Goal: Information Seeking & Learning: Learn about a topic

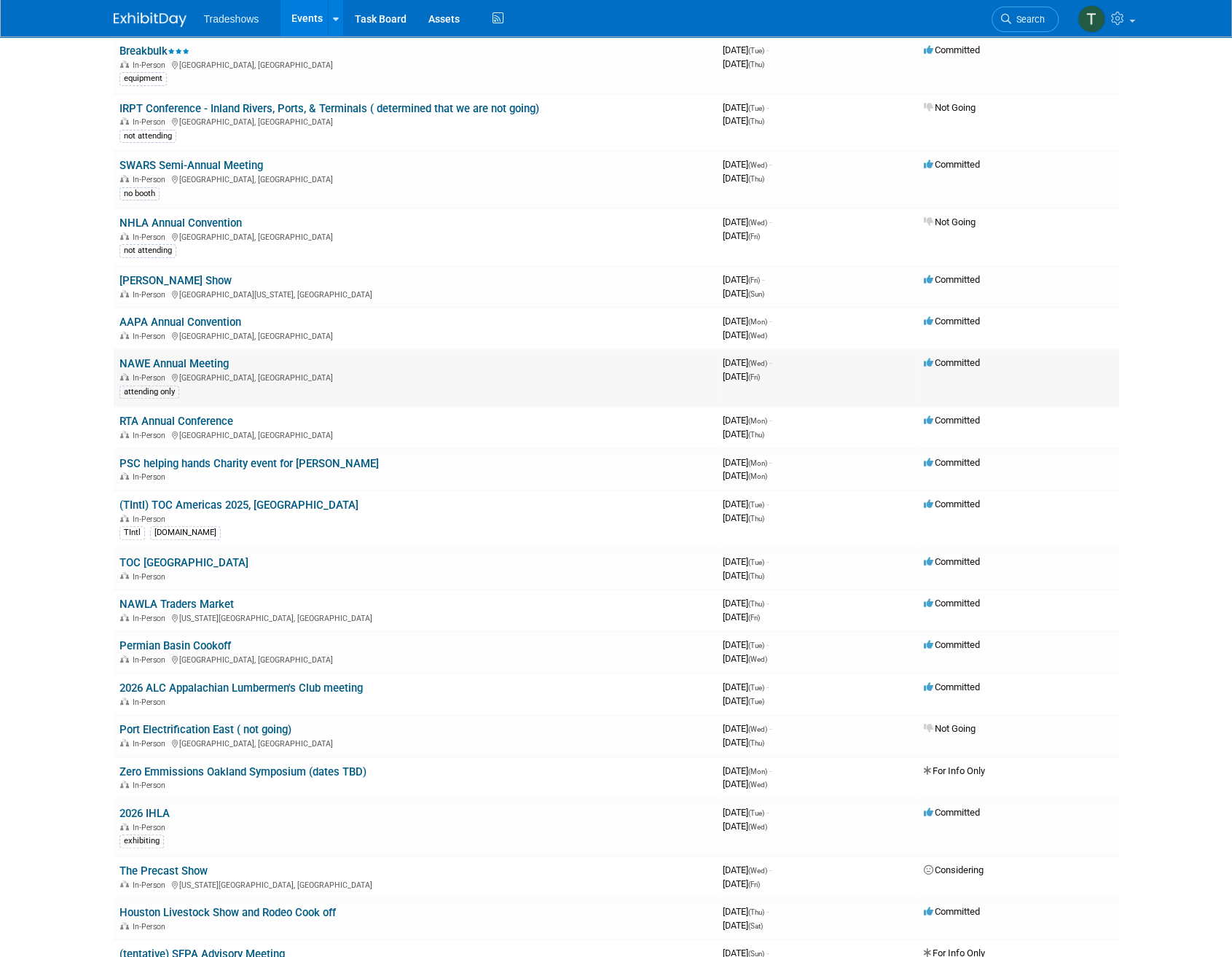
scroll to position [146, 0]
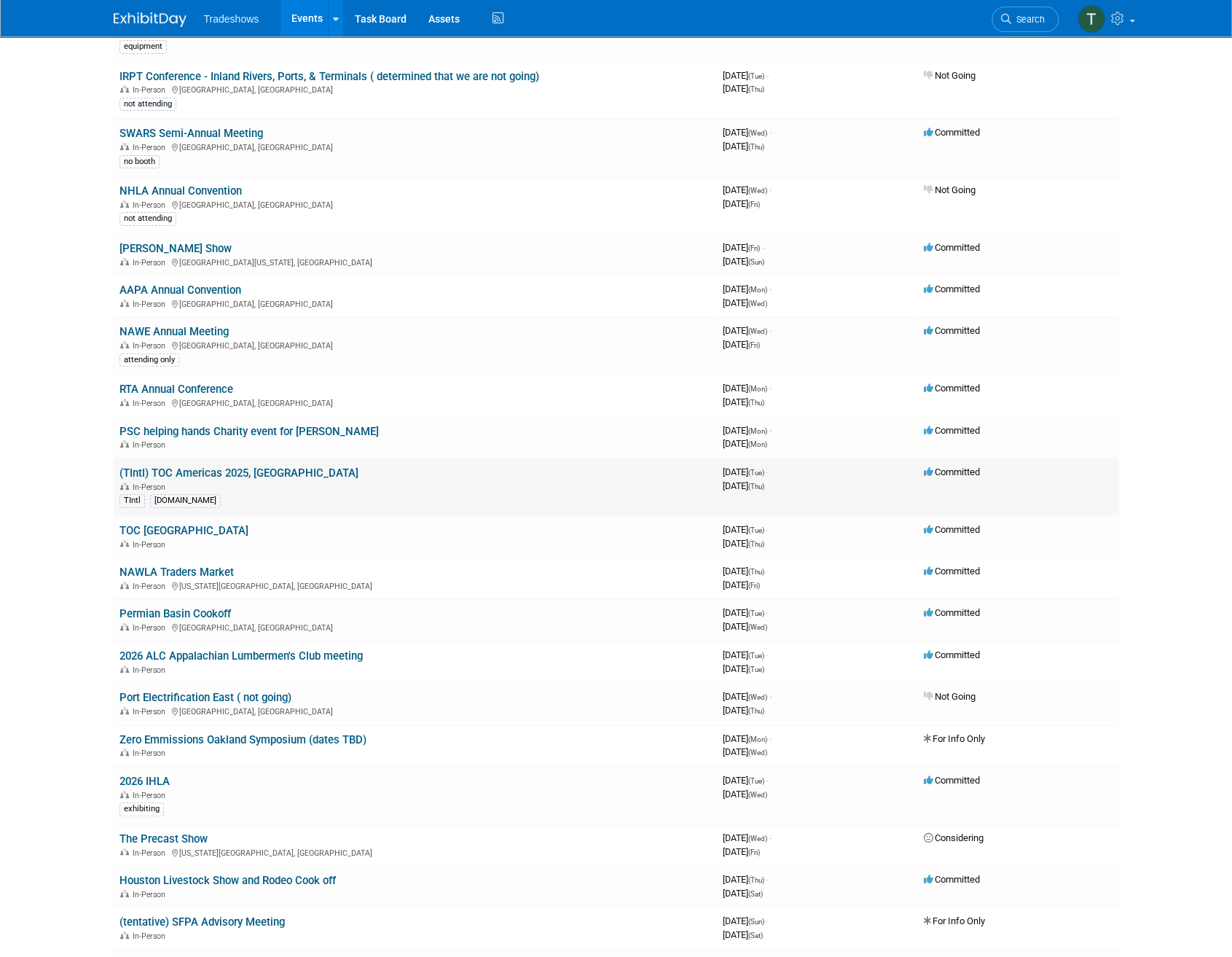
click at [247, 467] on link "(TIntl) TOC Americas 2025, Panama" at bounding box center [239, 473] width 239 height 13
click at [143, 528] on link "TOC [GEOGRAPHIC_DATA]" at bounding box center [184, 530] width 129 height 13
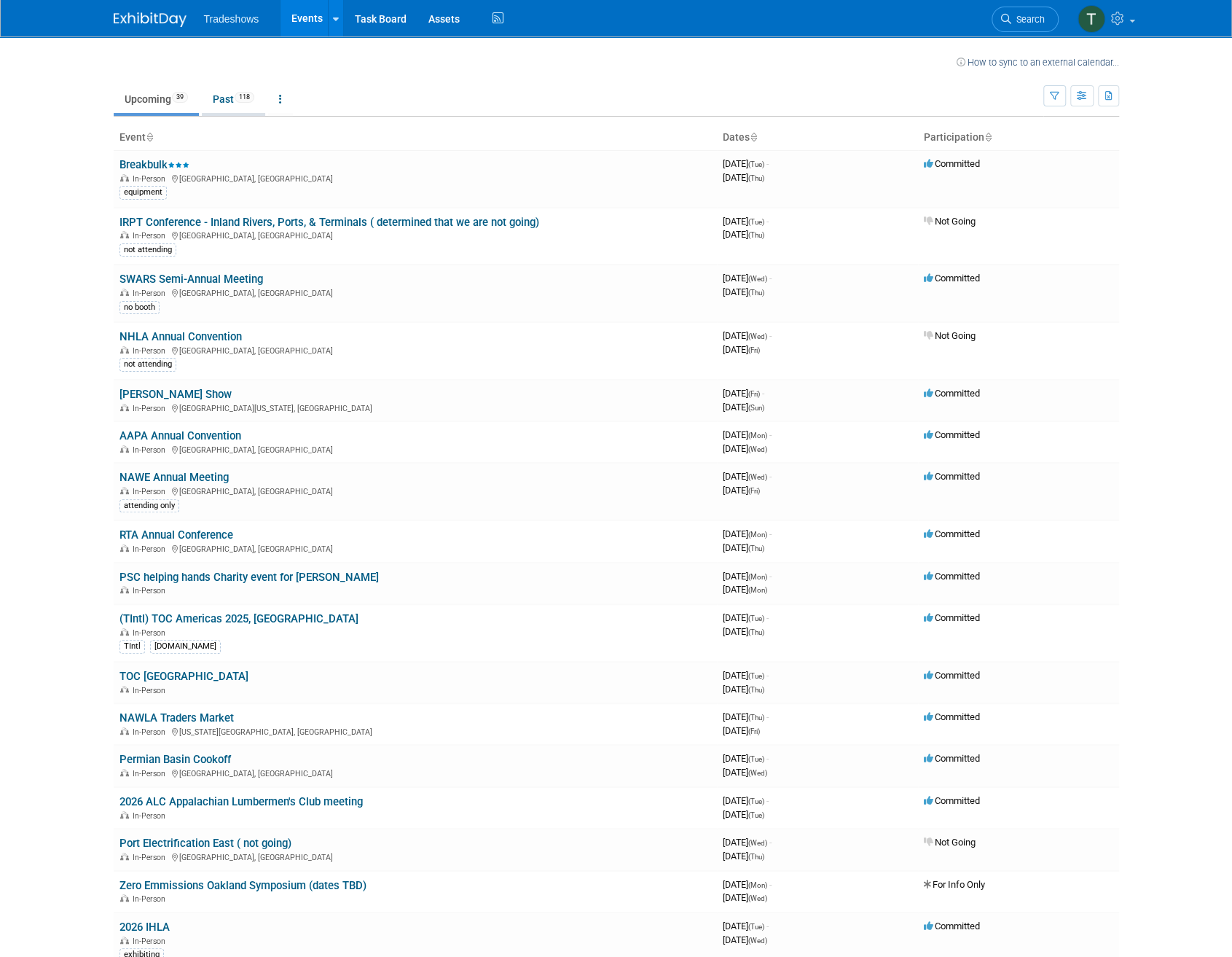
click at [238, 102] on link "Past 118" at bounding box center [233, 99] width 63 height 27
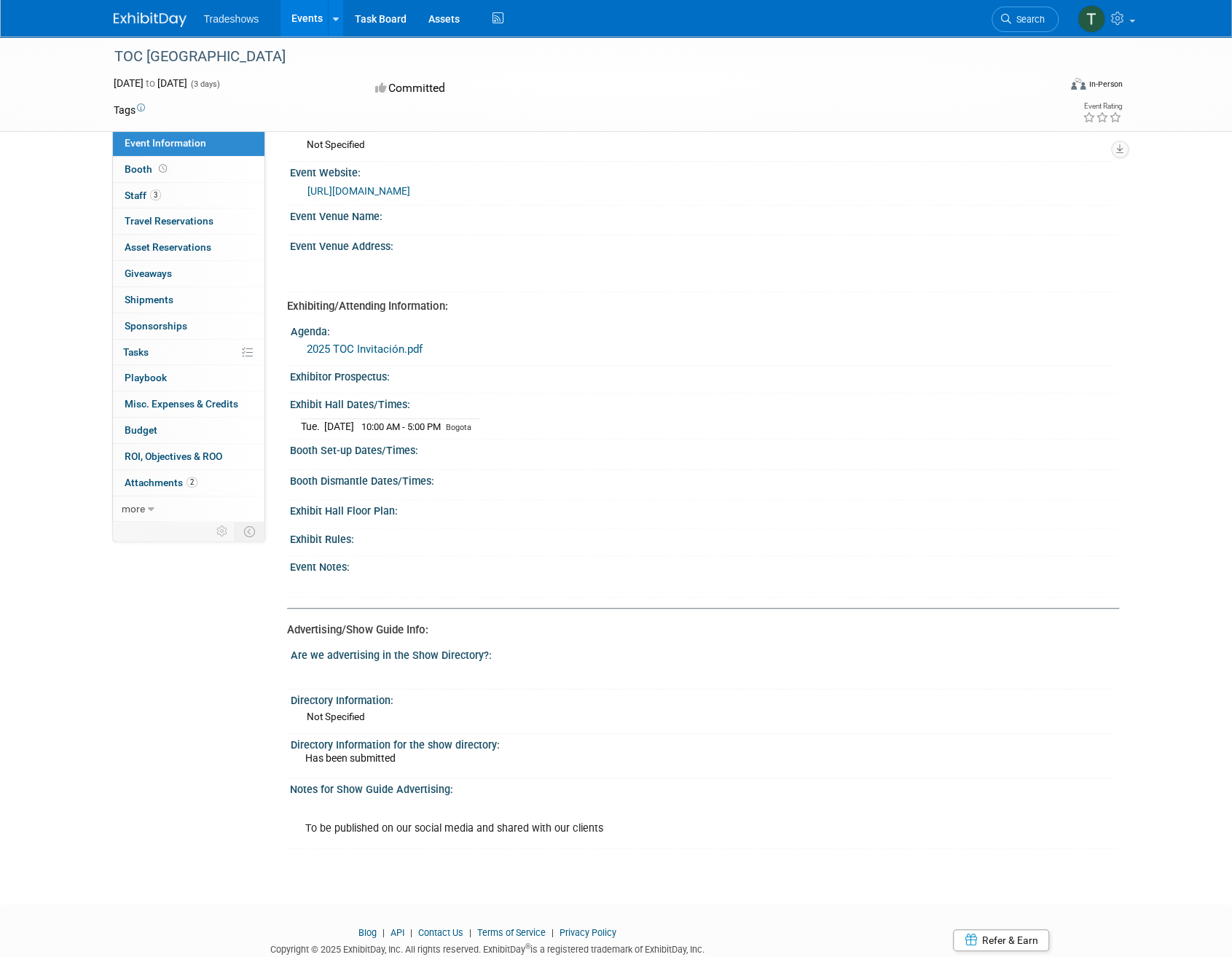
scroll to position [335, 0]
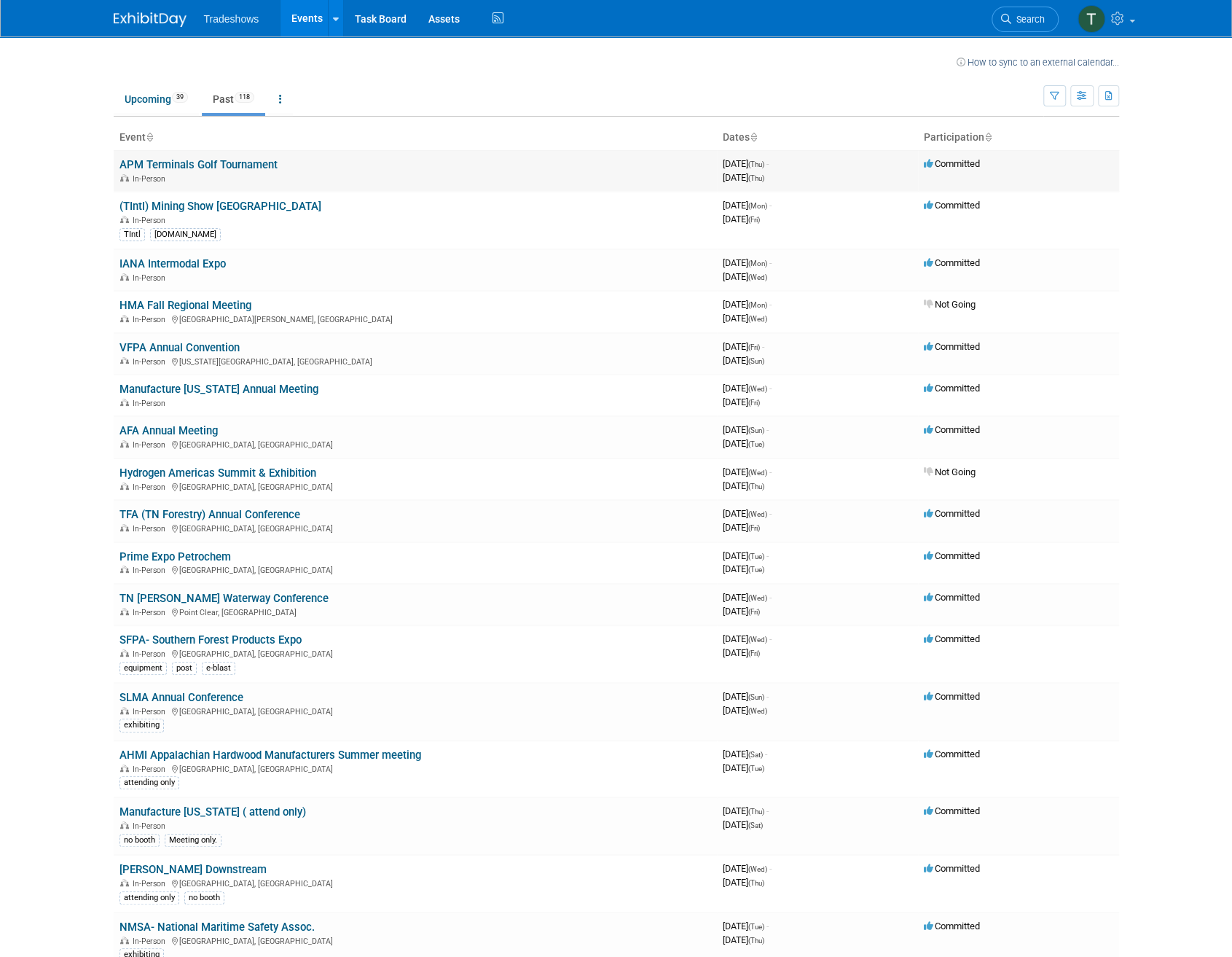
click at [207, 159] on link "APM Terminals Golf Tournament" at bounding box center [199, 165] width 158 height 13
click at [191, 203] on link "(TIntl) Mining Show Peru" at bounding box center [220, 206] width 202 height 13
click at [214, 261] on link "IANA Intermodal Expo" at bounding box center [172, 263] width 106 height 13
click at [195, 636] on link "SFPA- Southern Forest Products Expo" at bounding box center [210, 639] width 182 height 13
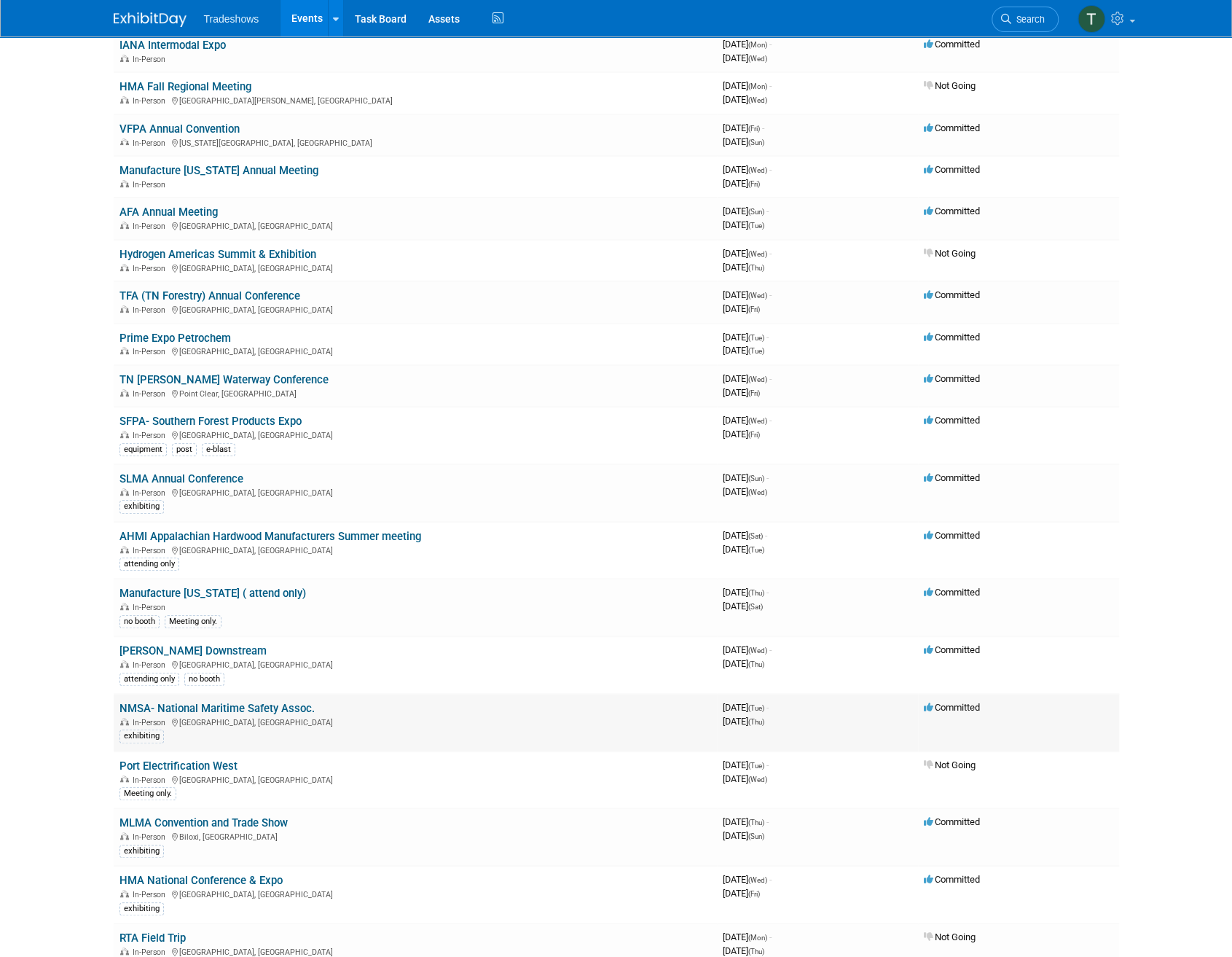
scroll to position [291, 0]
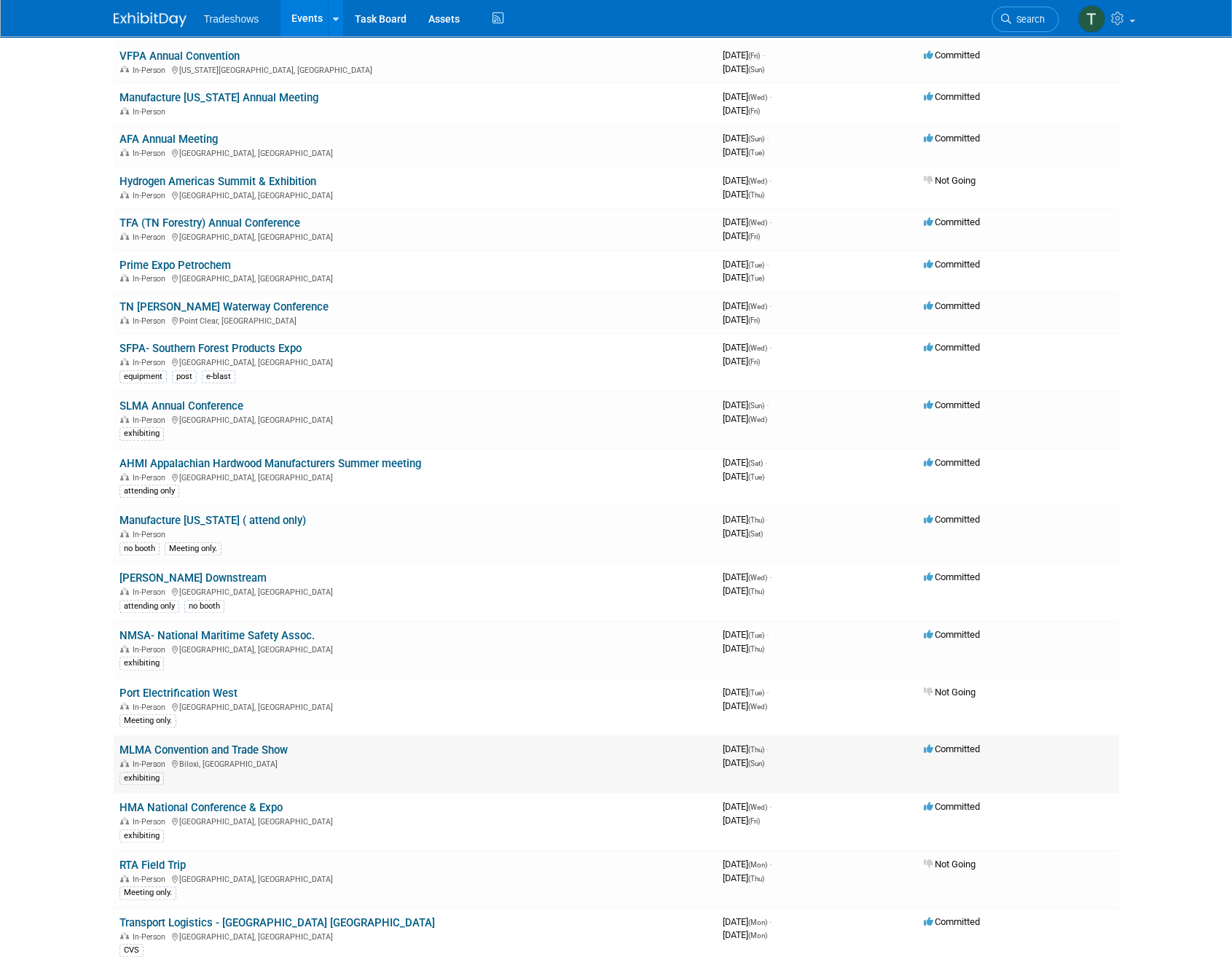
click at [188, 745] on link "MLMA Convention and Trade Show" at bounding box center [203, 749] width 168 height 13
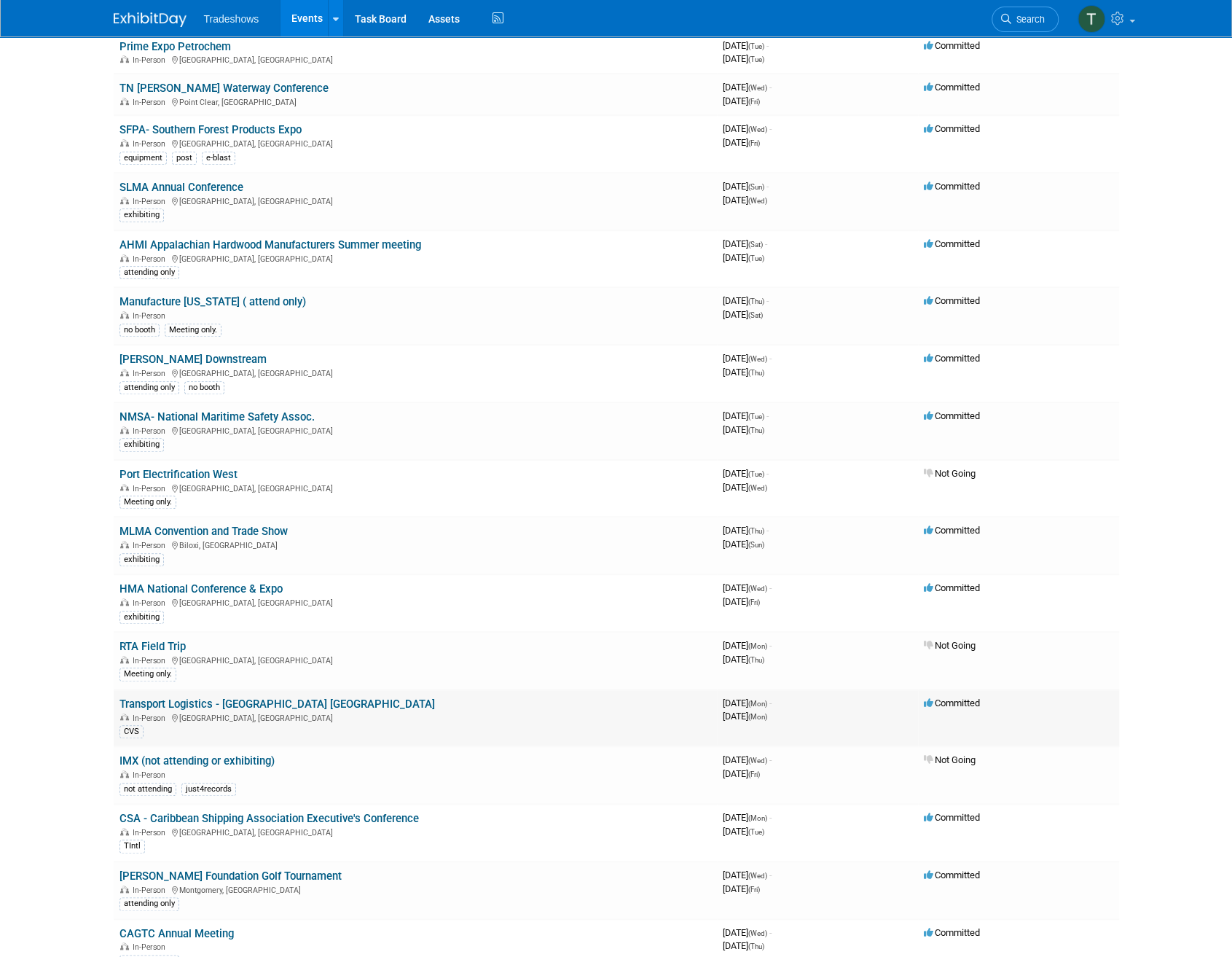
scroll to position [583, 0]
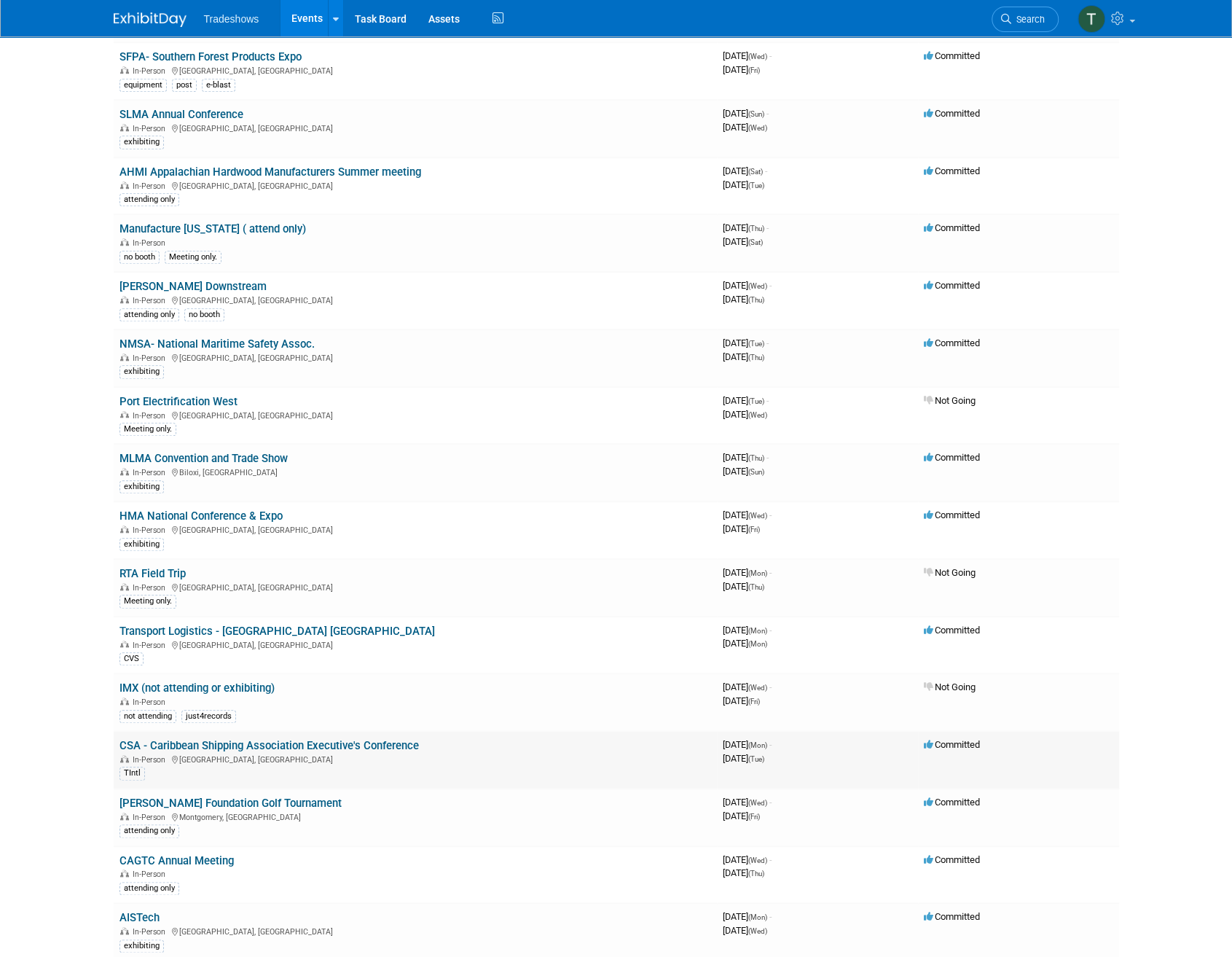
click at [300, 740] on link "CSA - Caribbean Shipping Association Executive's Conference" at bounding box center [269, 746] width 299 height 13
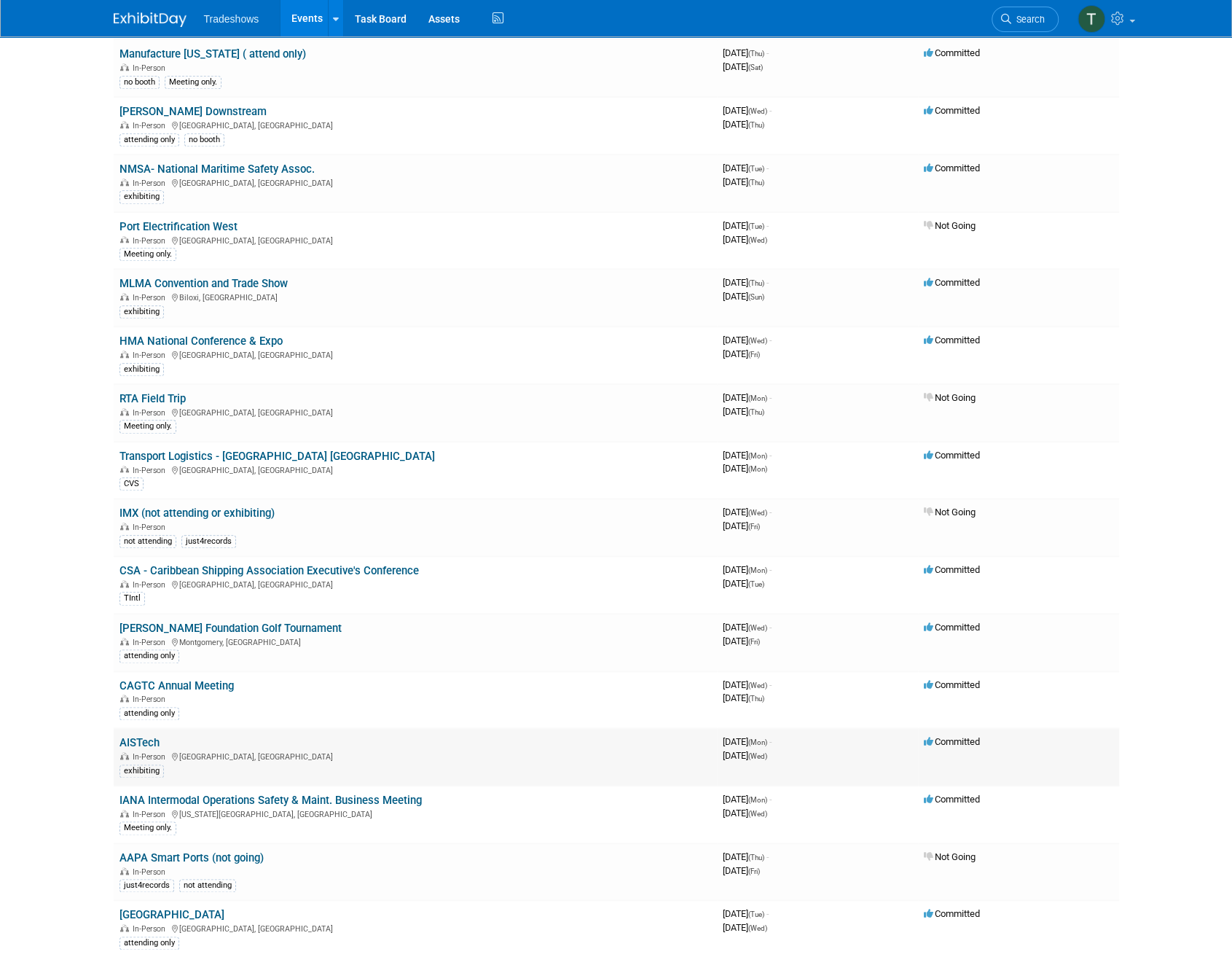
scroll to position [802, 0]
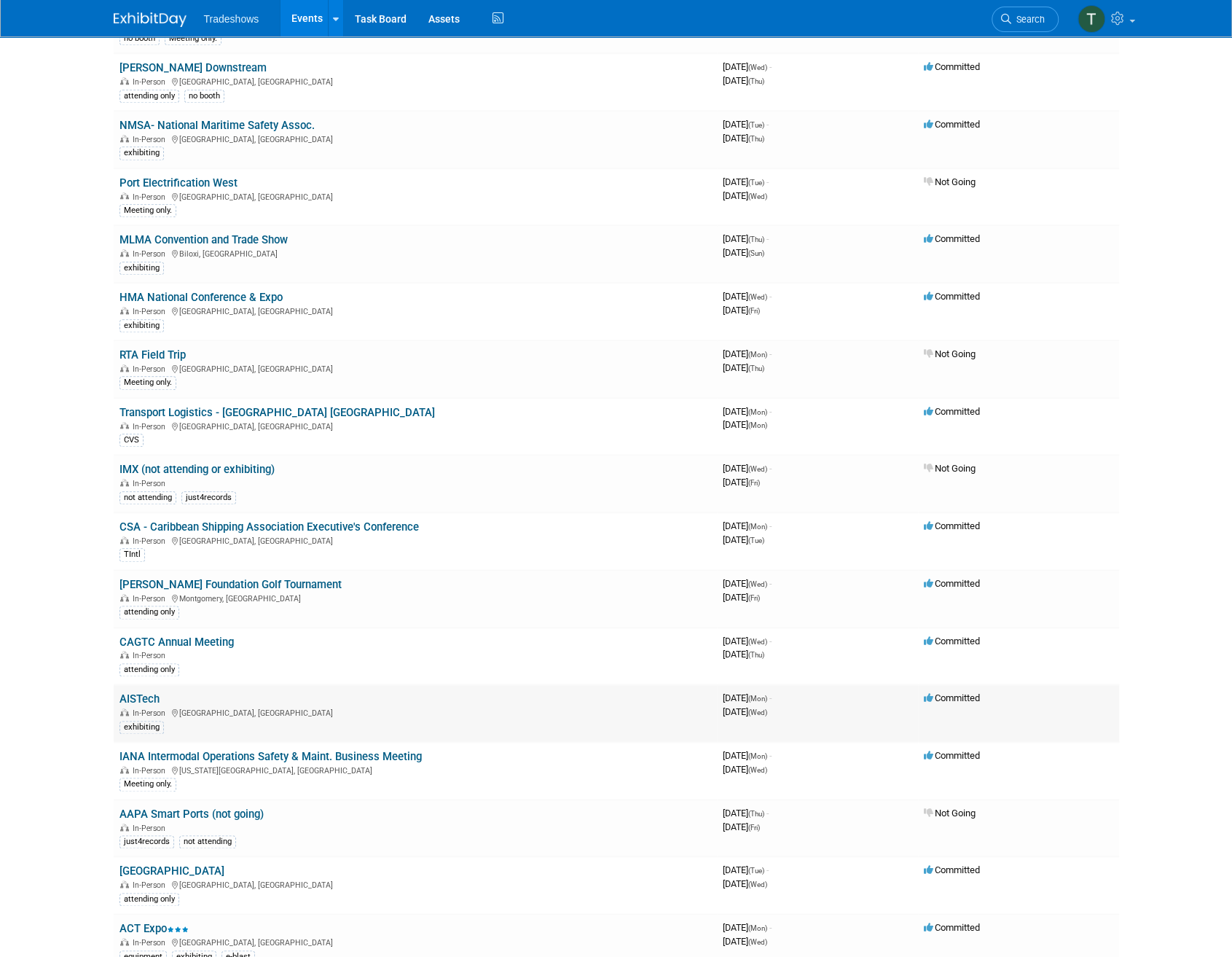
click at [144, 693] on link "AISTech" at bounding box center [140, 699] width 40 height 13
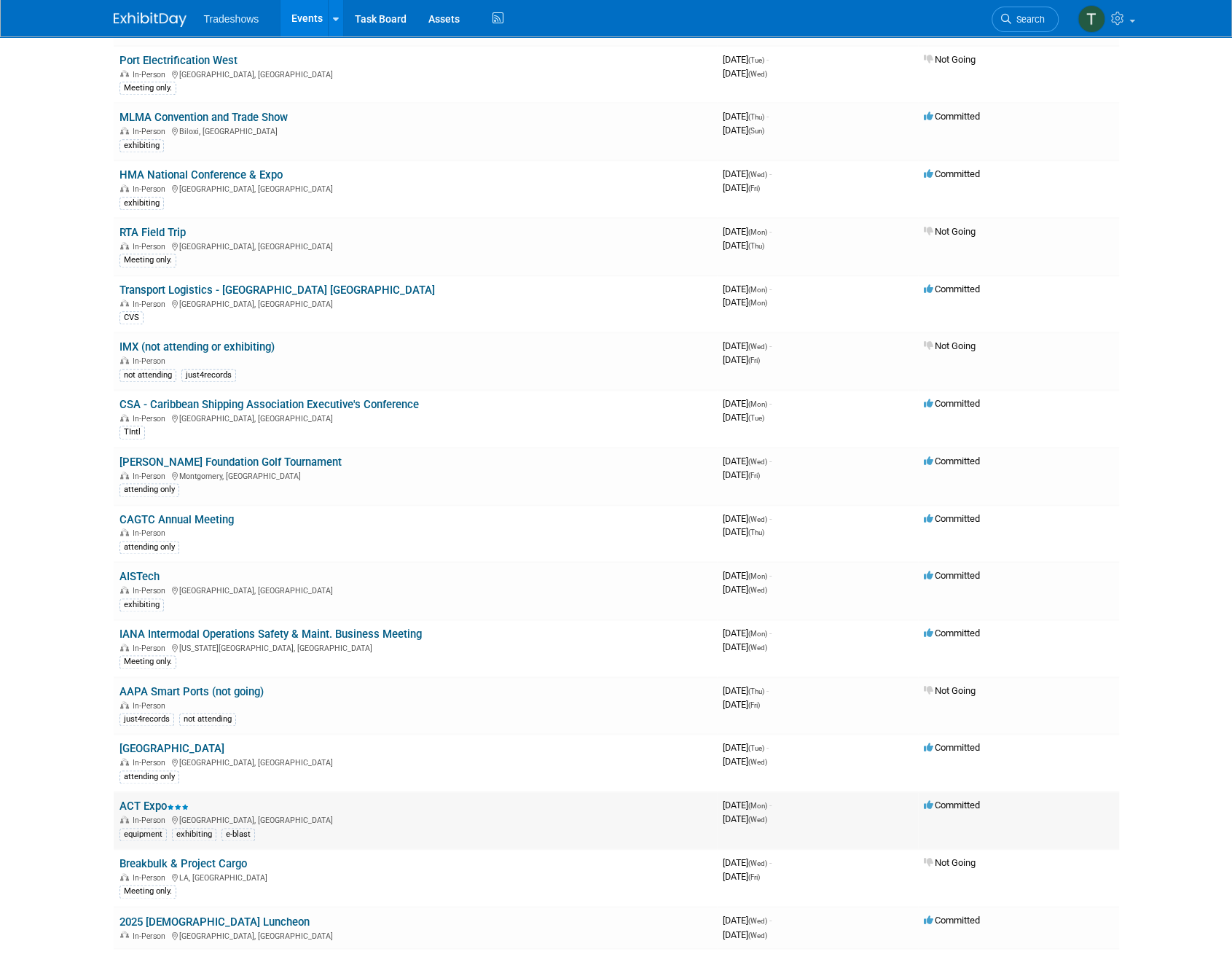
scroll to position [947, 0]
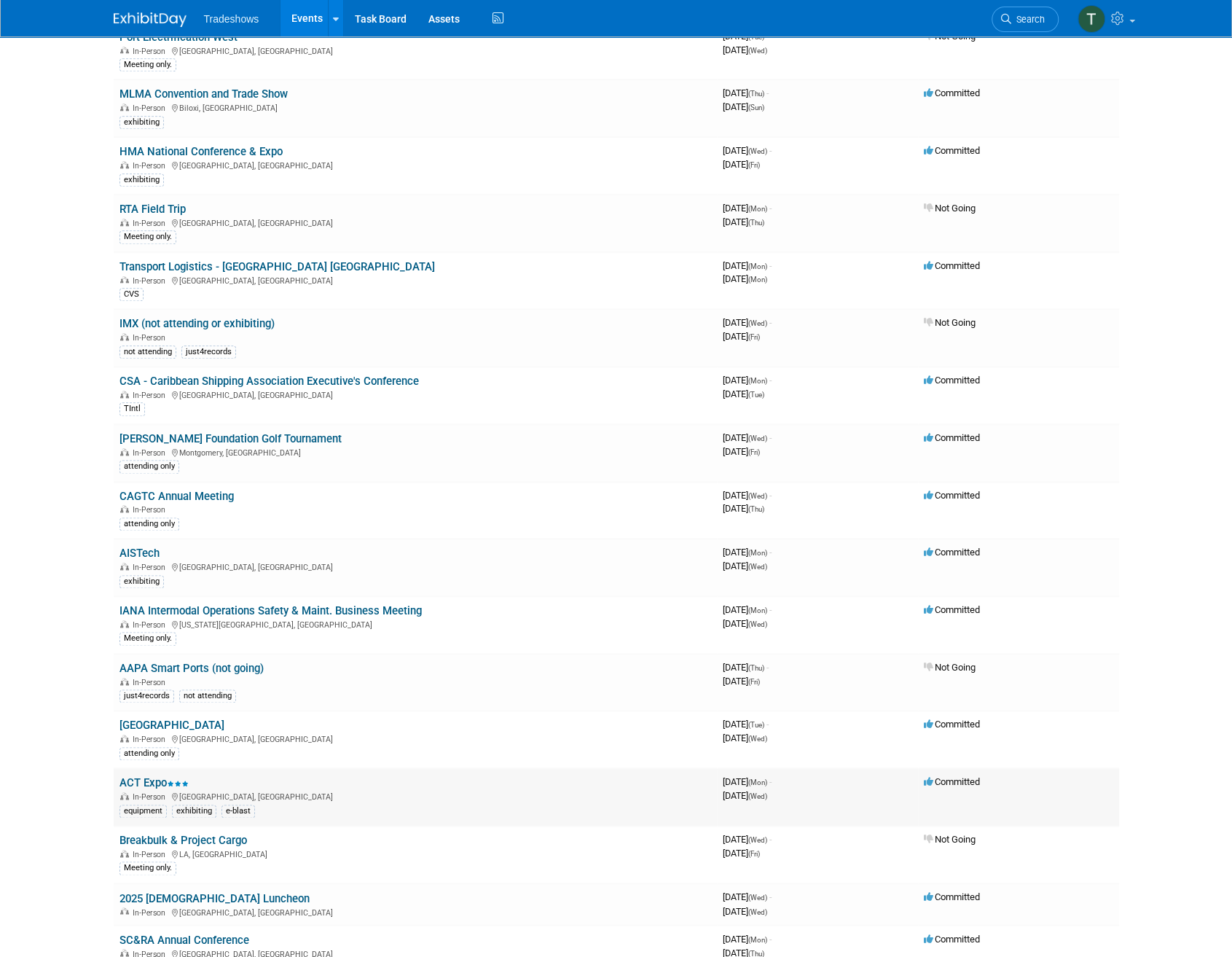
click at [136, 777] on link "ACT Expo" at bounding box center [154, 783] width 70 height 13
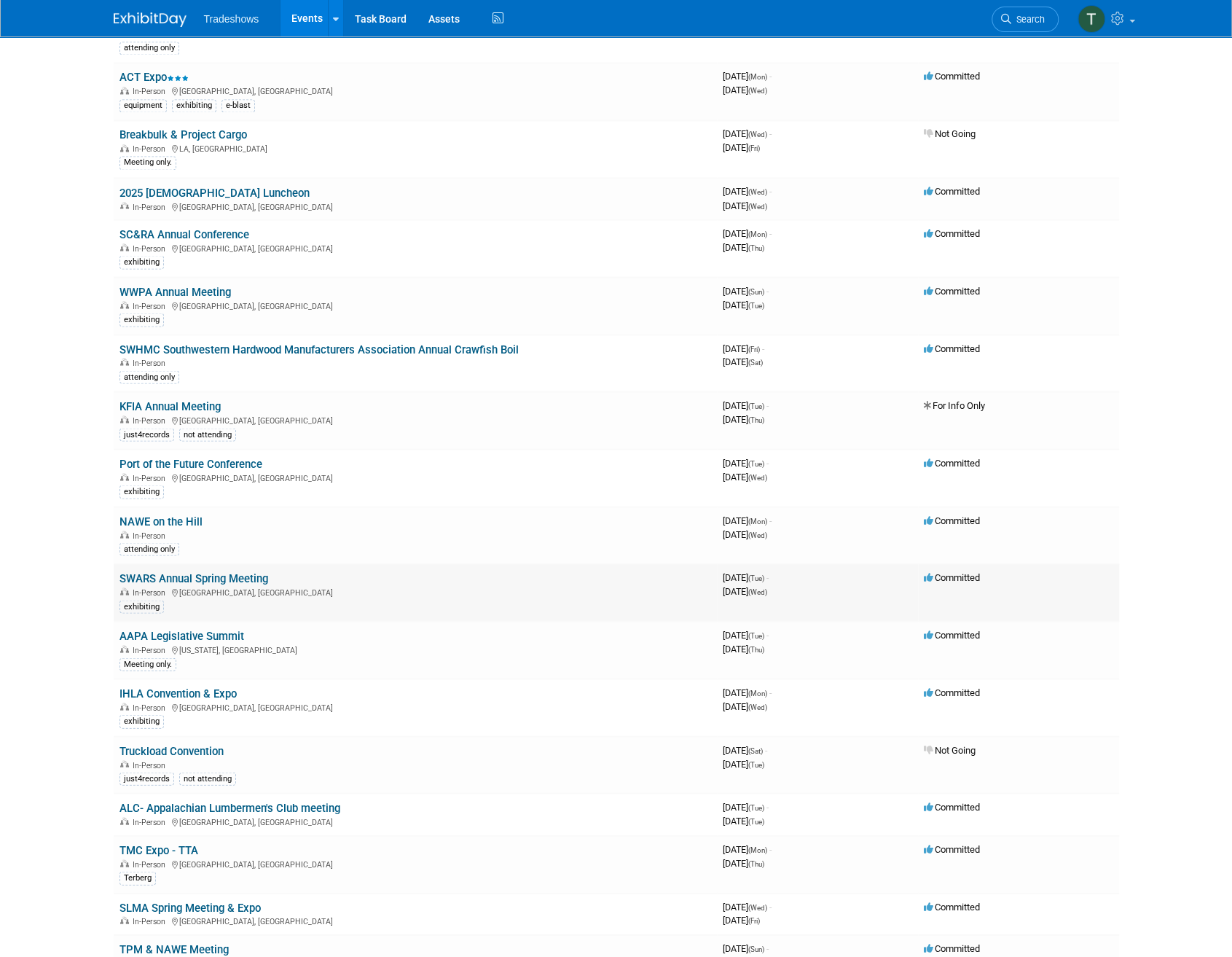
scroll to position [1676, 0]
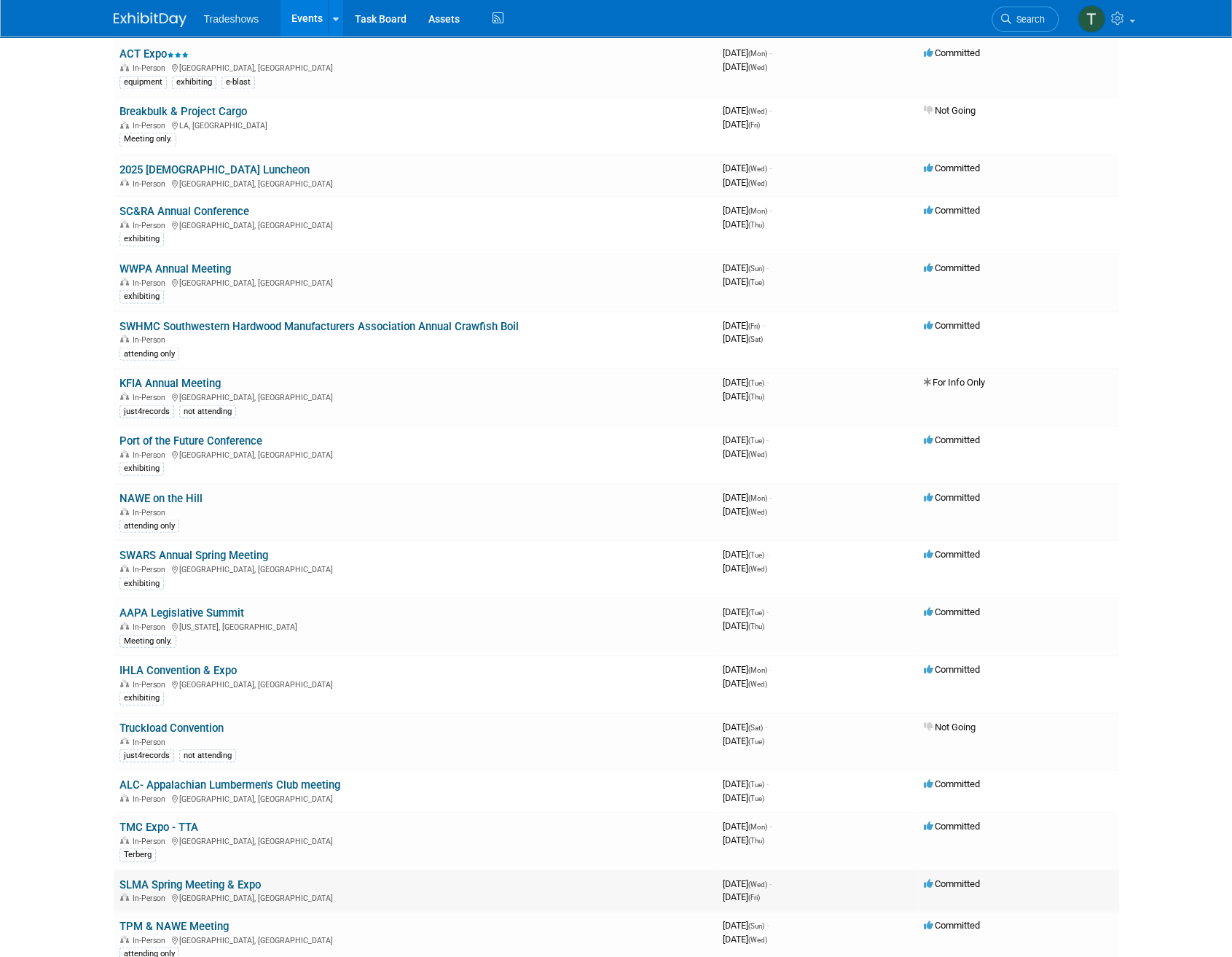
click at [150, 878] on link "SLMA Spring Meeting & Expo" at bounding box center [190, 884] width 142 height 13
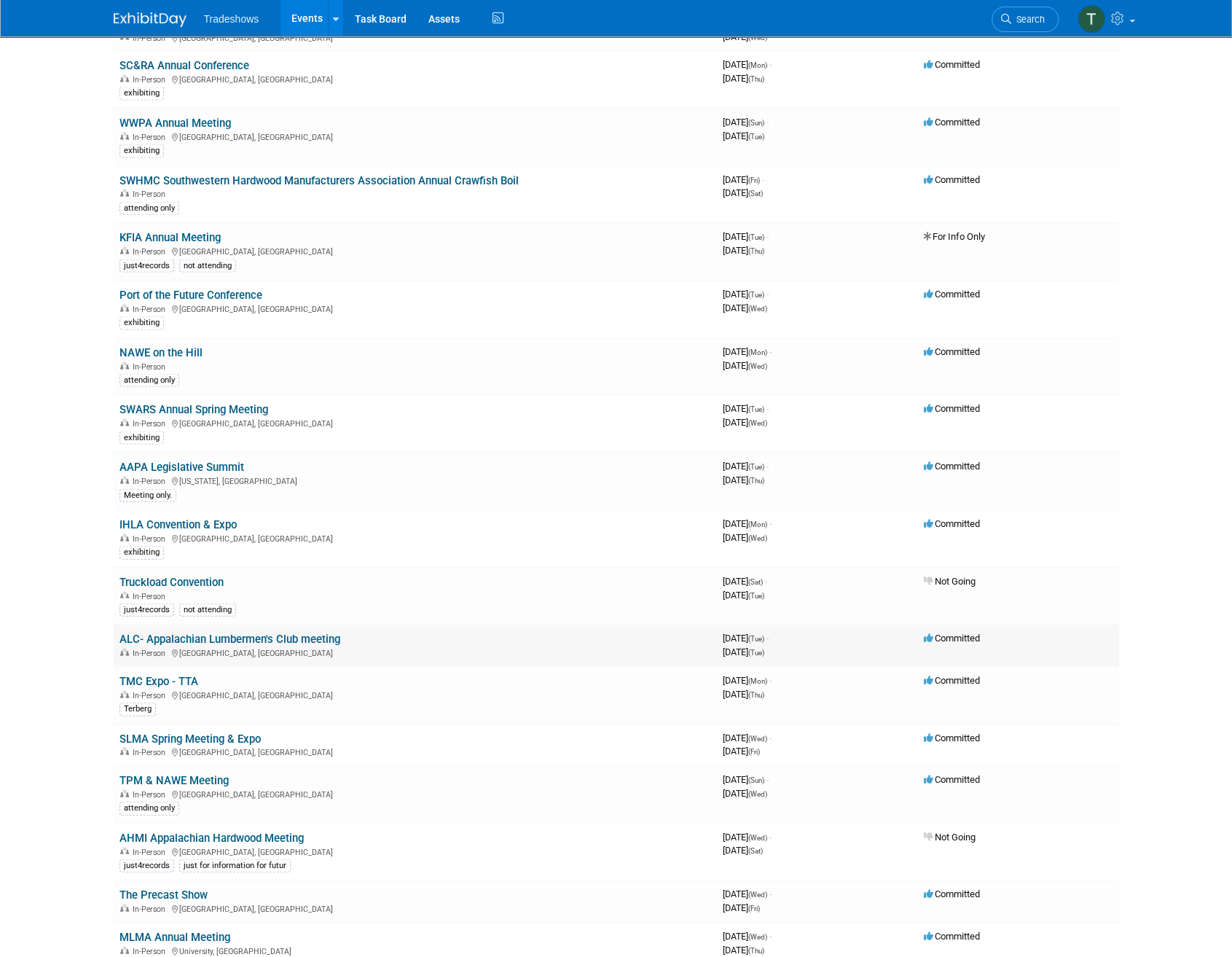
scroll to position [1896, 0]
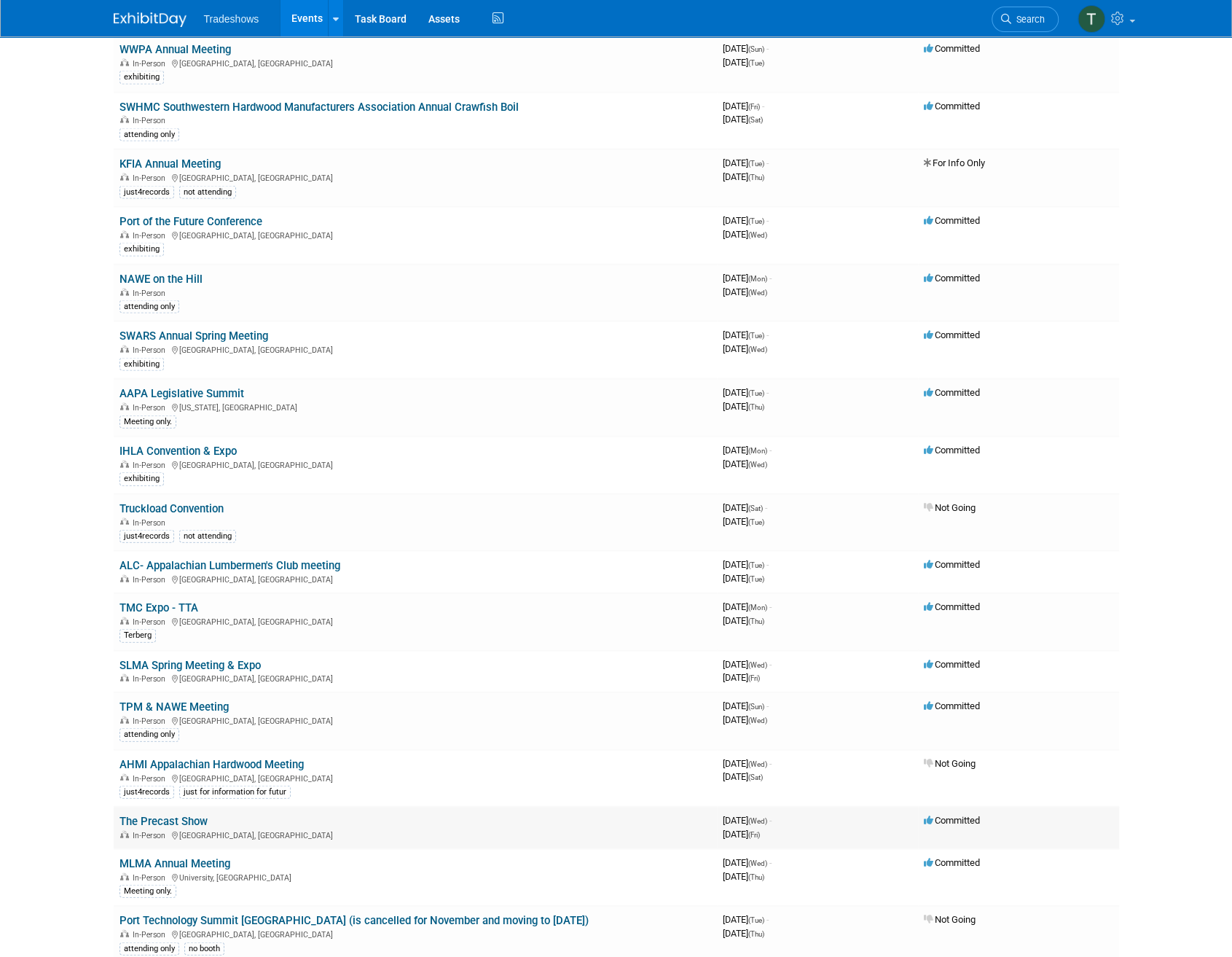
click at [179, 815] on link "The Precast Show" at bounding box center [164, 821] width 88 height 13
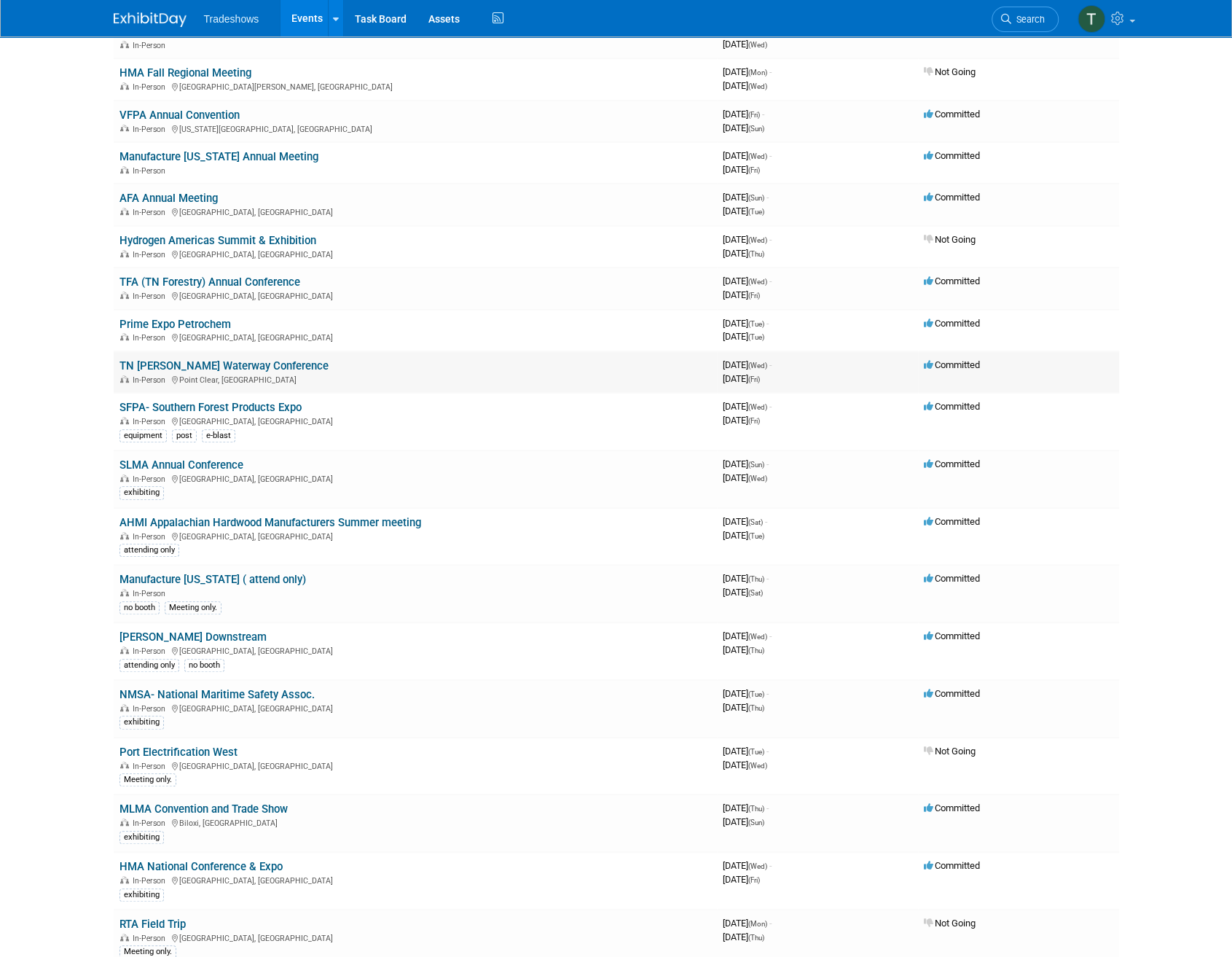
scroll to position [0, 0]
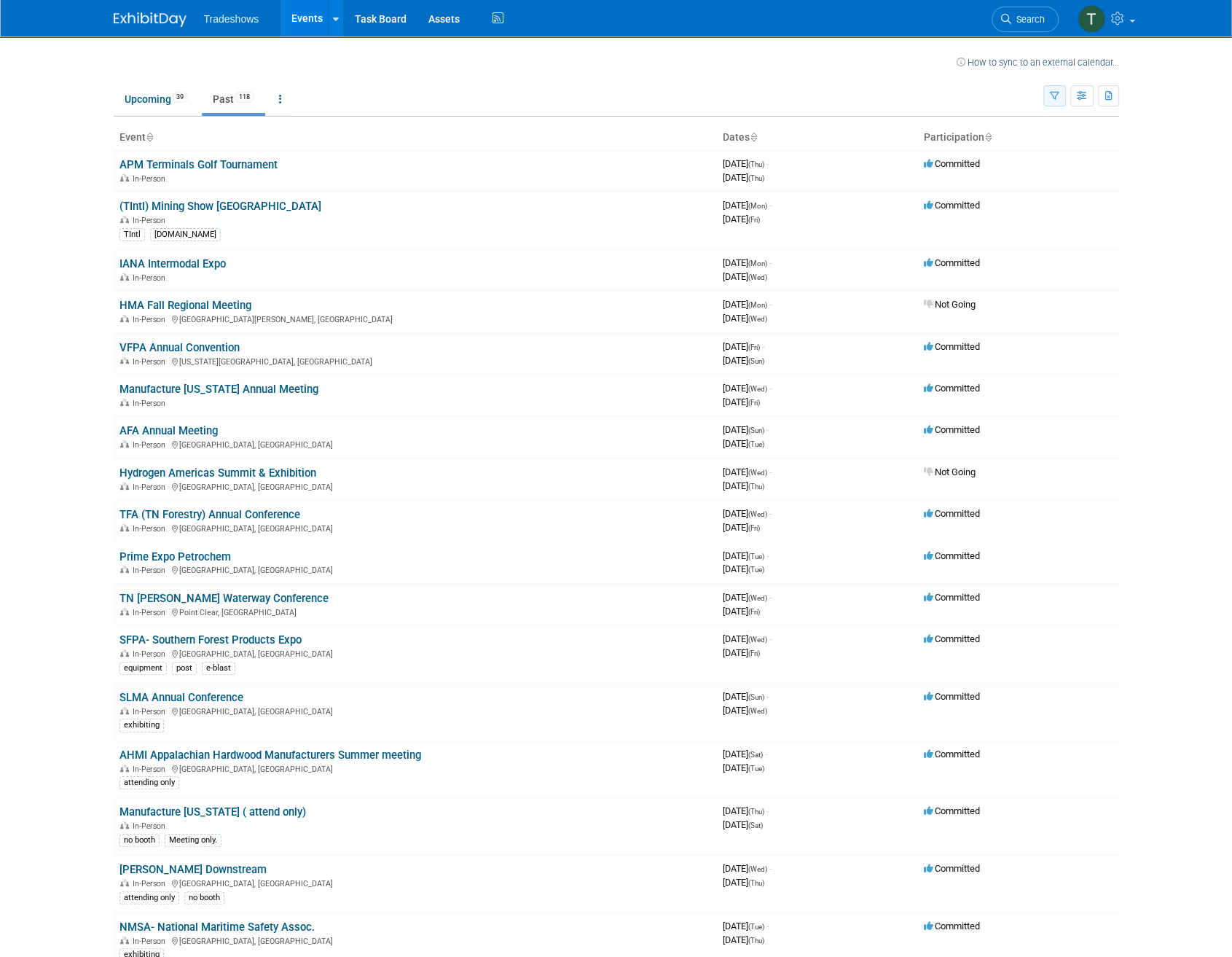
click at [1049, 95] on button "button" at bounding box center [1055, 96] width 23 height 21
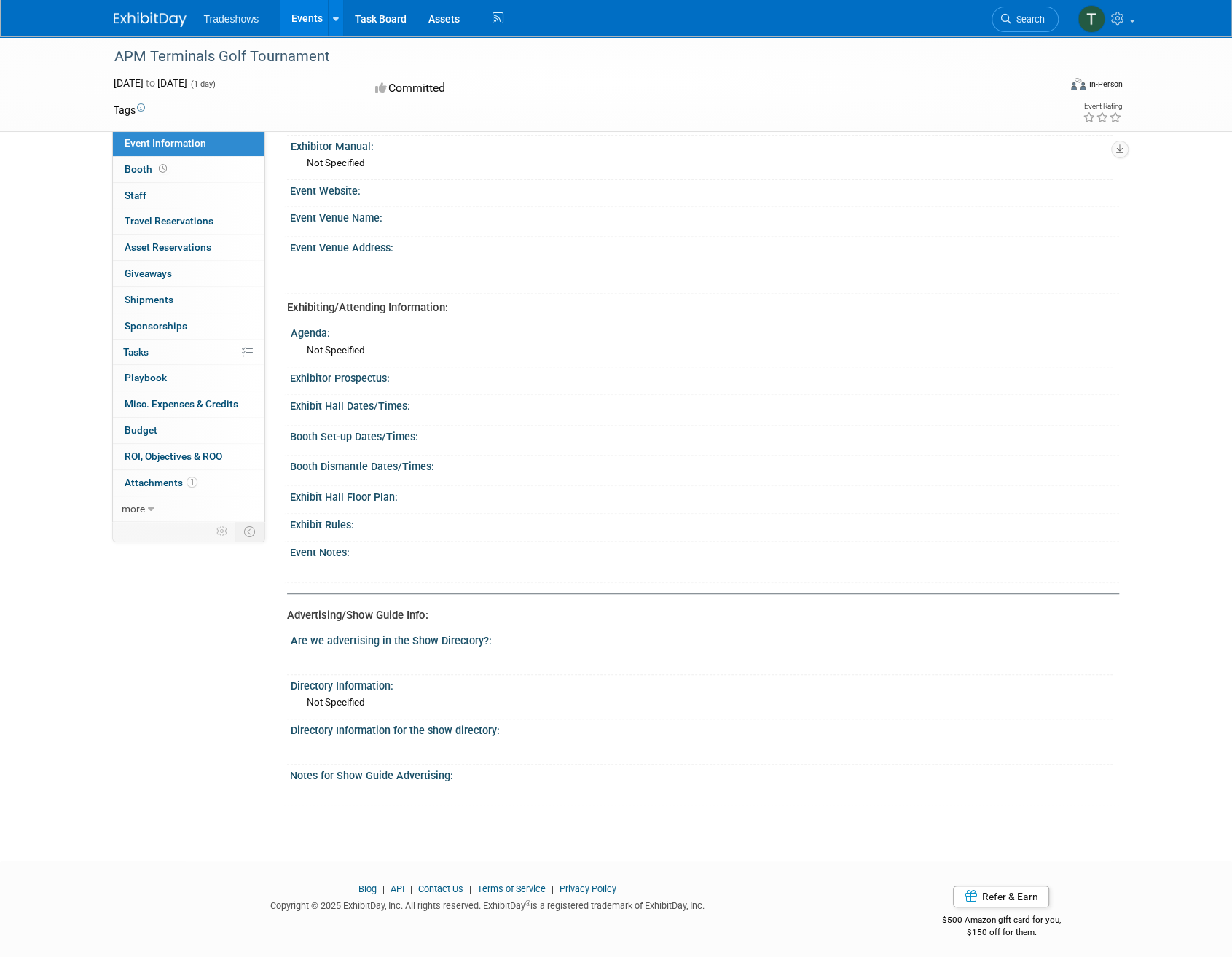
scroll to position [260, 0]
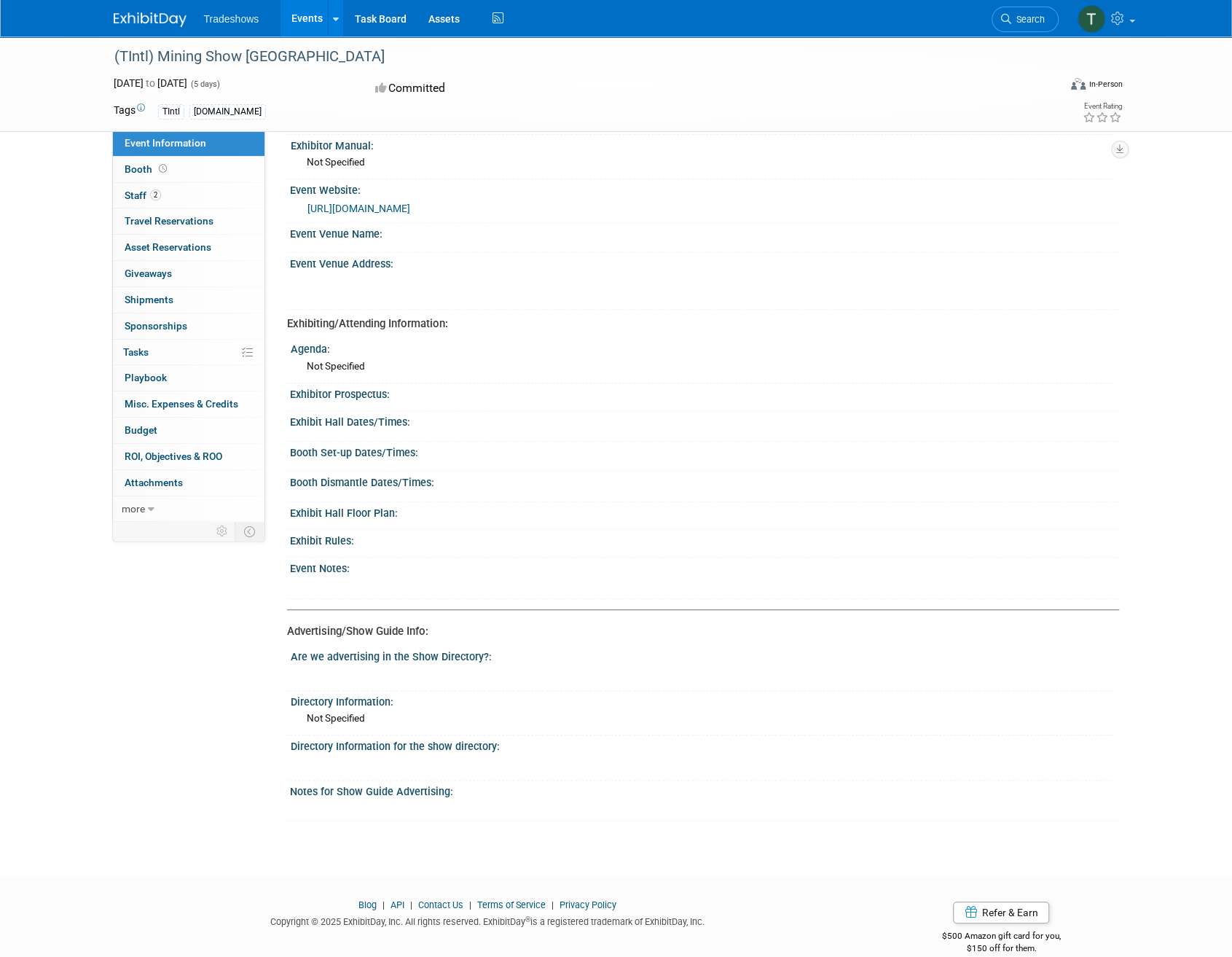
scroll to position [276, 0]
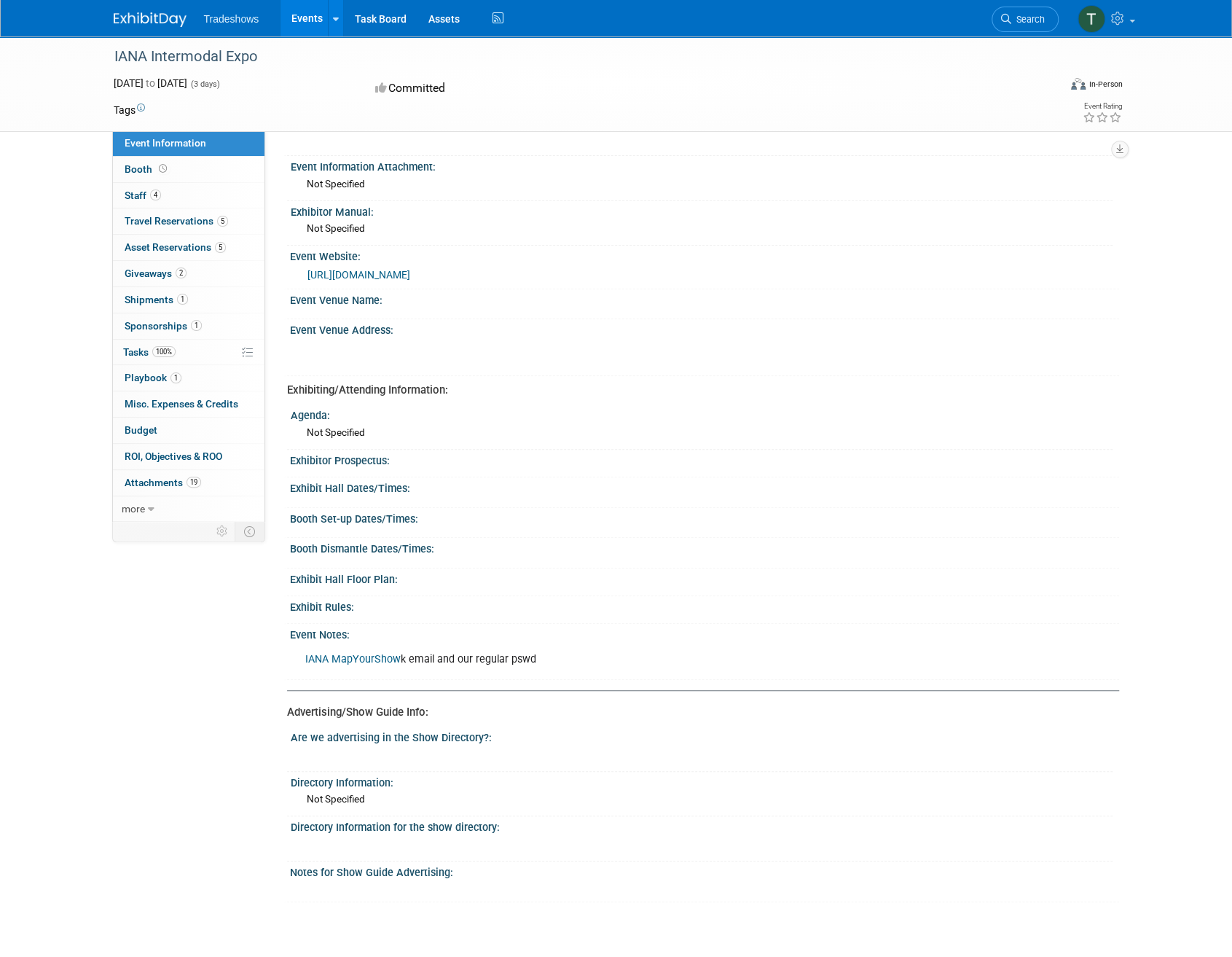
scroll to position [145, 0]
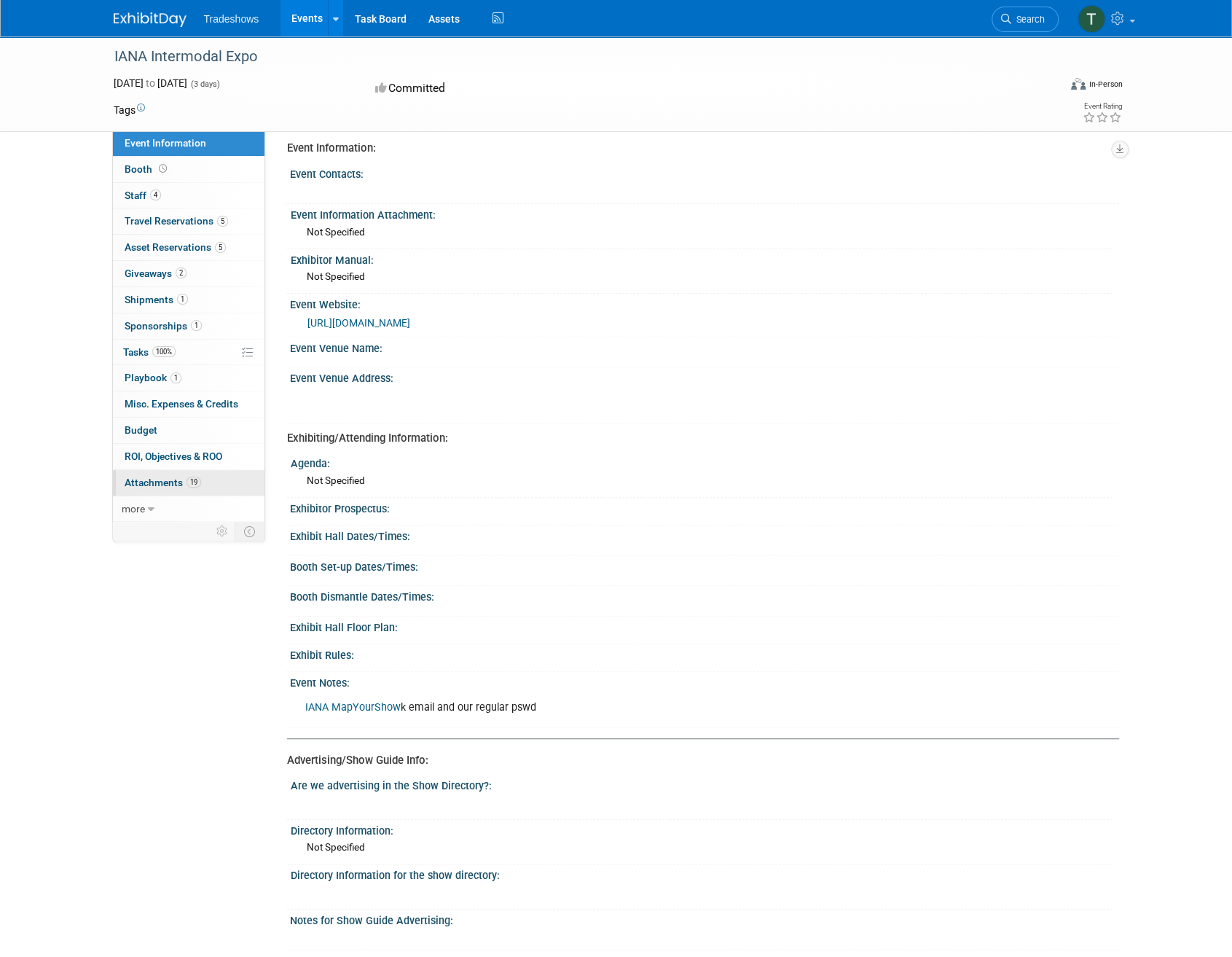
click at [153, 482] on span "Attachments 19" at bounding box center [163, 482] width 77 height 11
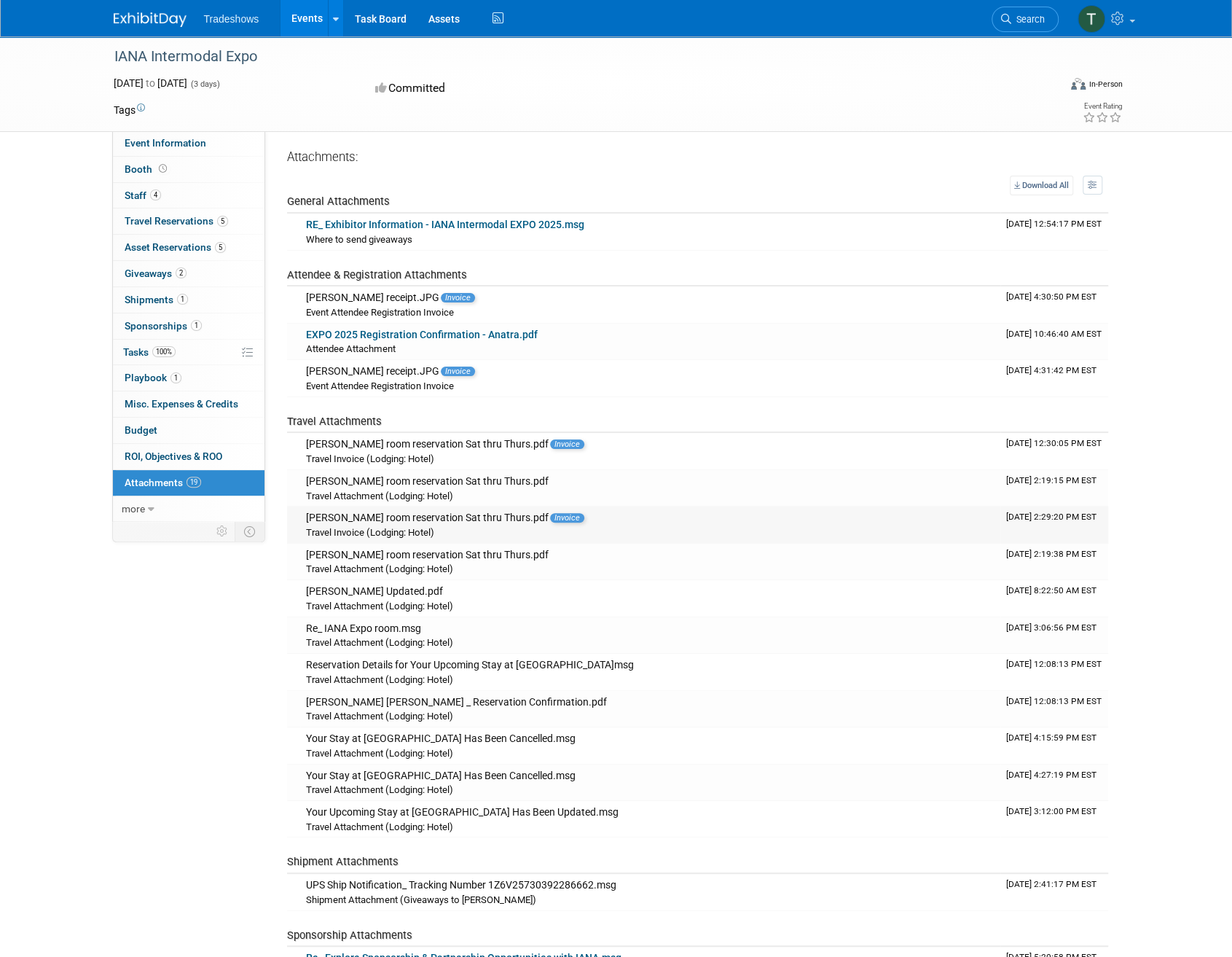
scroll to position [0, 0]
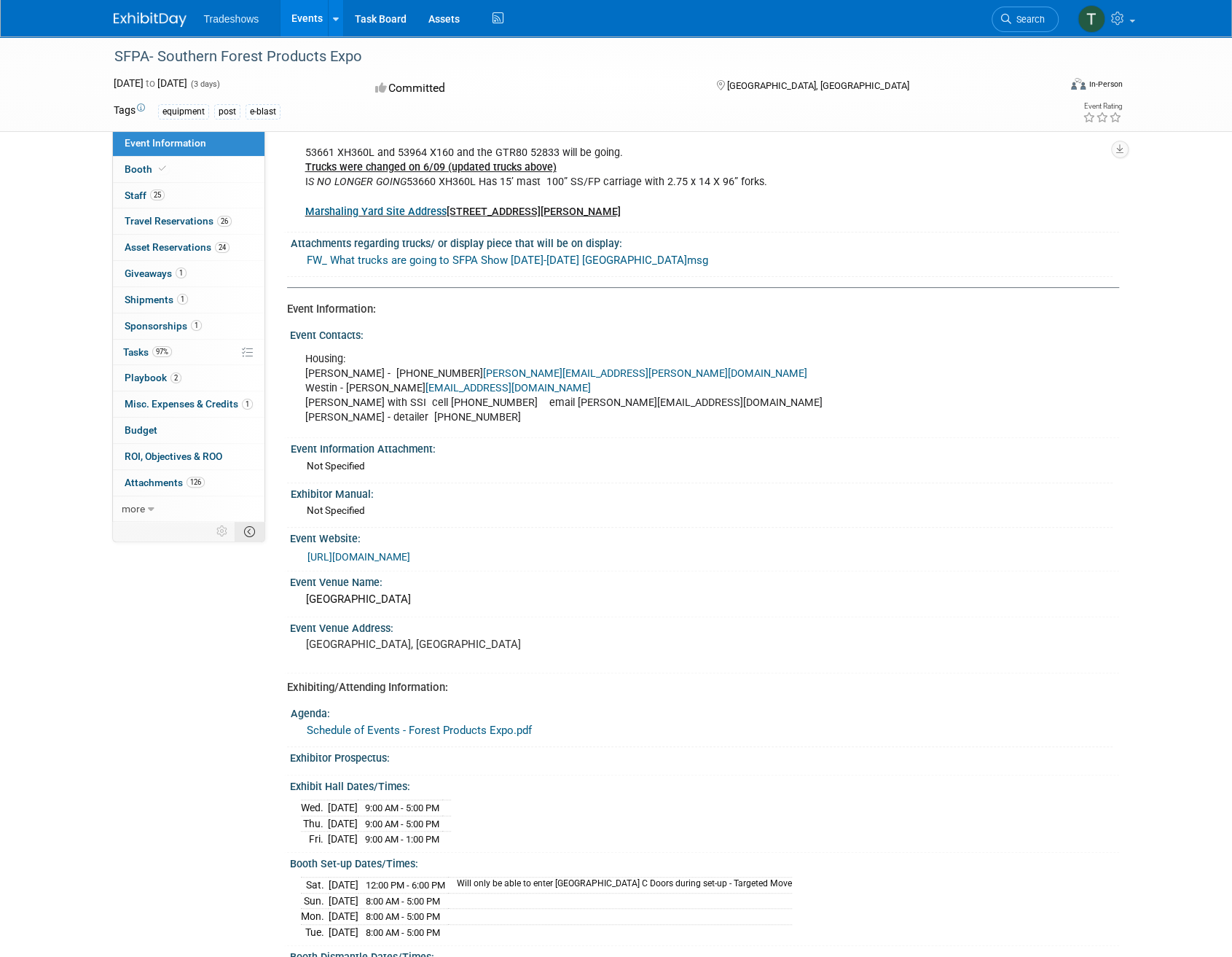
scroll to position [146, 0]
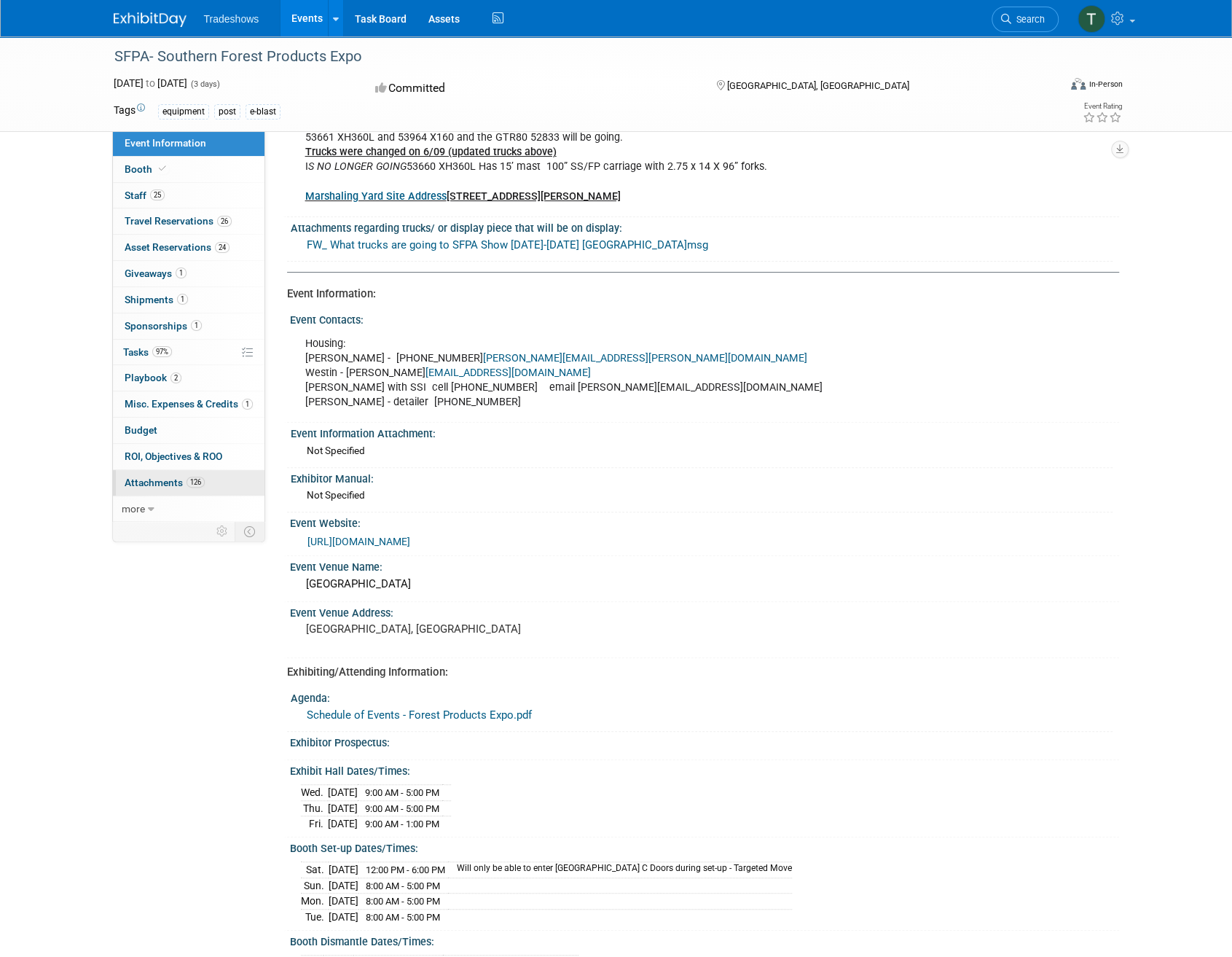
click at [158, 481] on span "Attachments 126" at bounding box center [165, 482] width 80 height 11
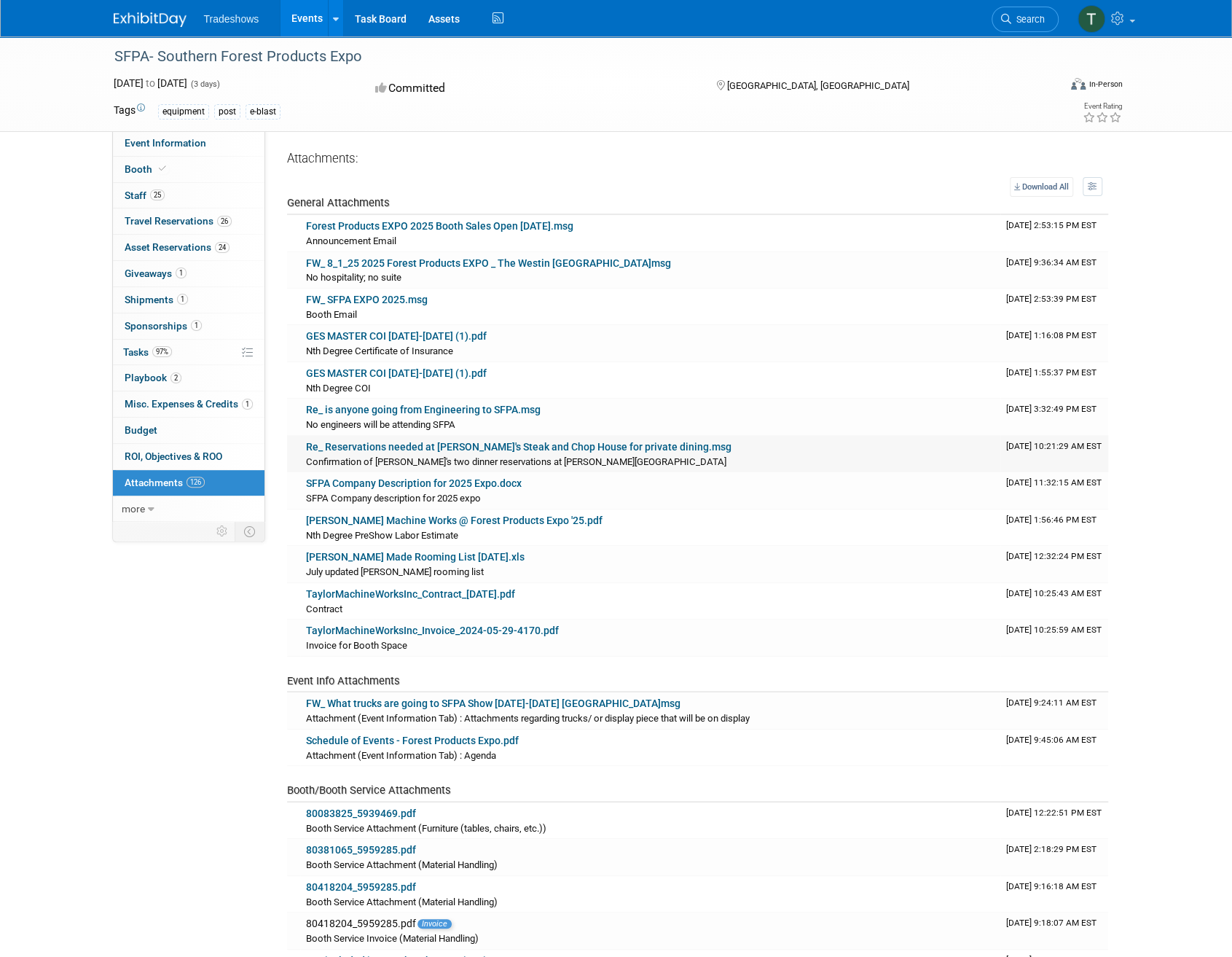
click at [407, 444] on link "Re_ Reservations needed at Bob's Steak and Chop House for private dining.msg" at bounding box center [519, 446] width 426 height 11
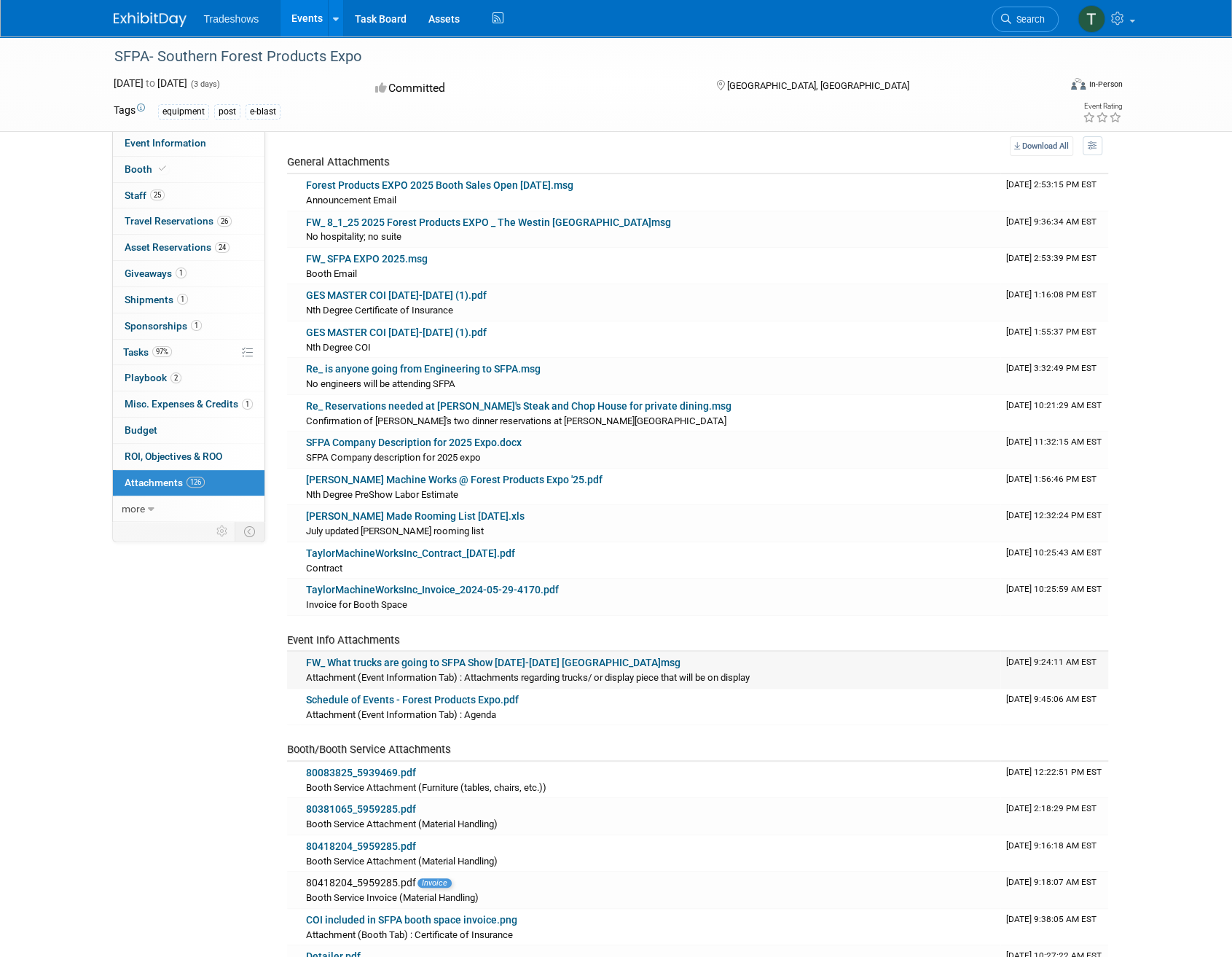
scroll to position [73, 0]
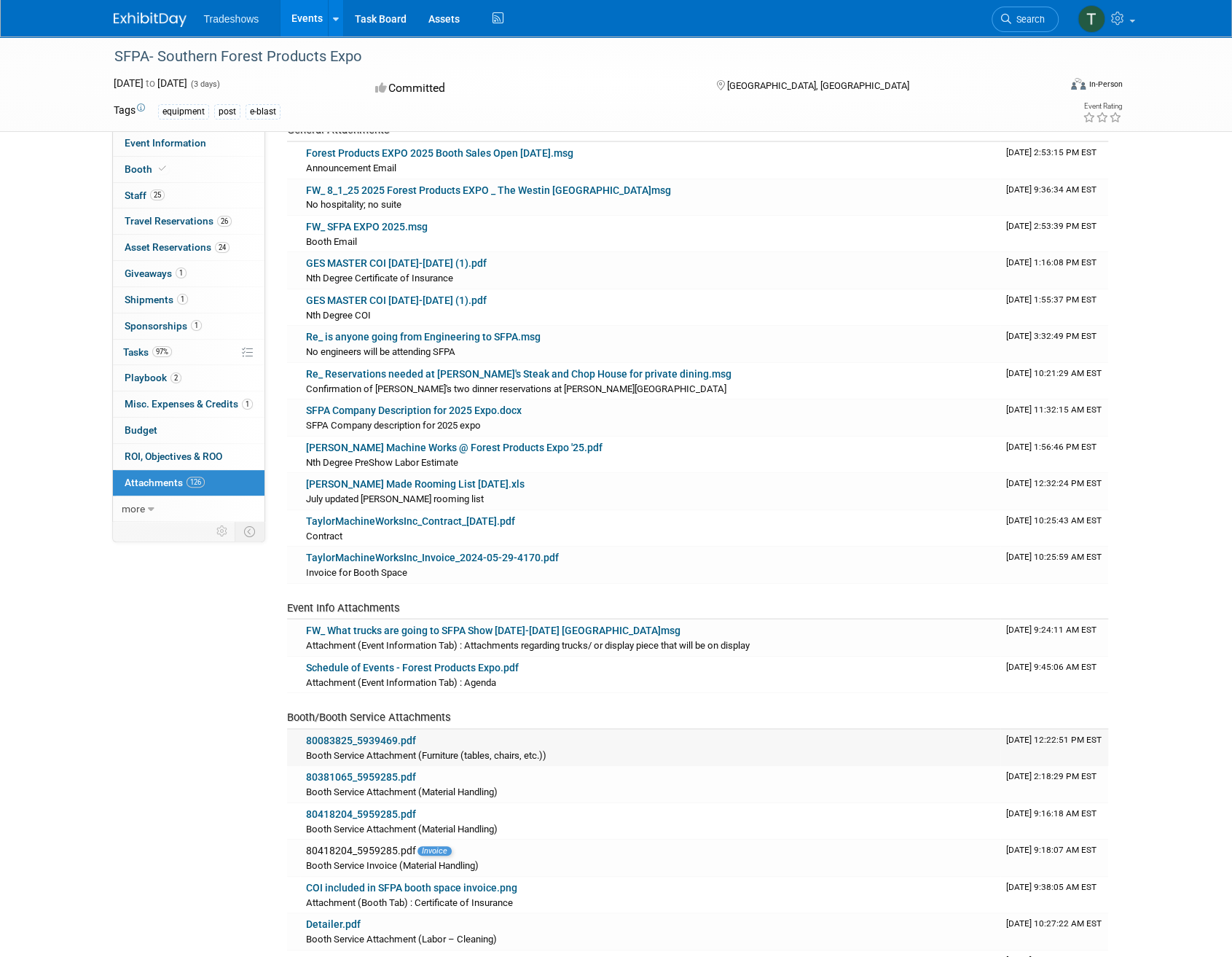
click at [398, 735] on link "80083825_5939469.pdf" at bounding box center [361, 740] width 110 height 11
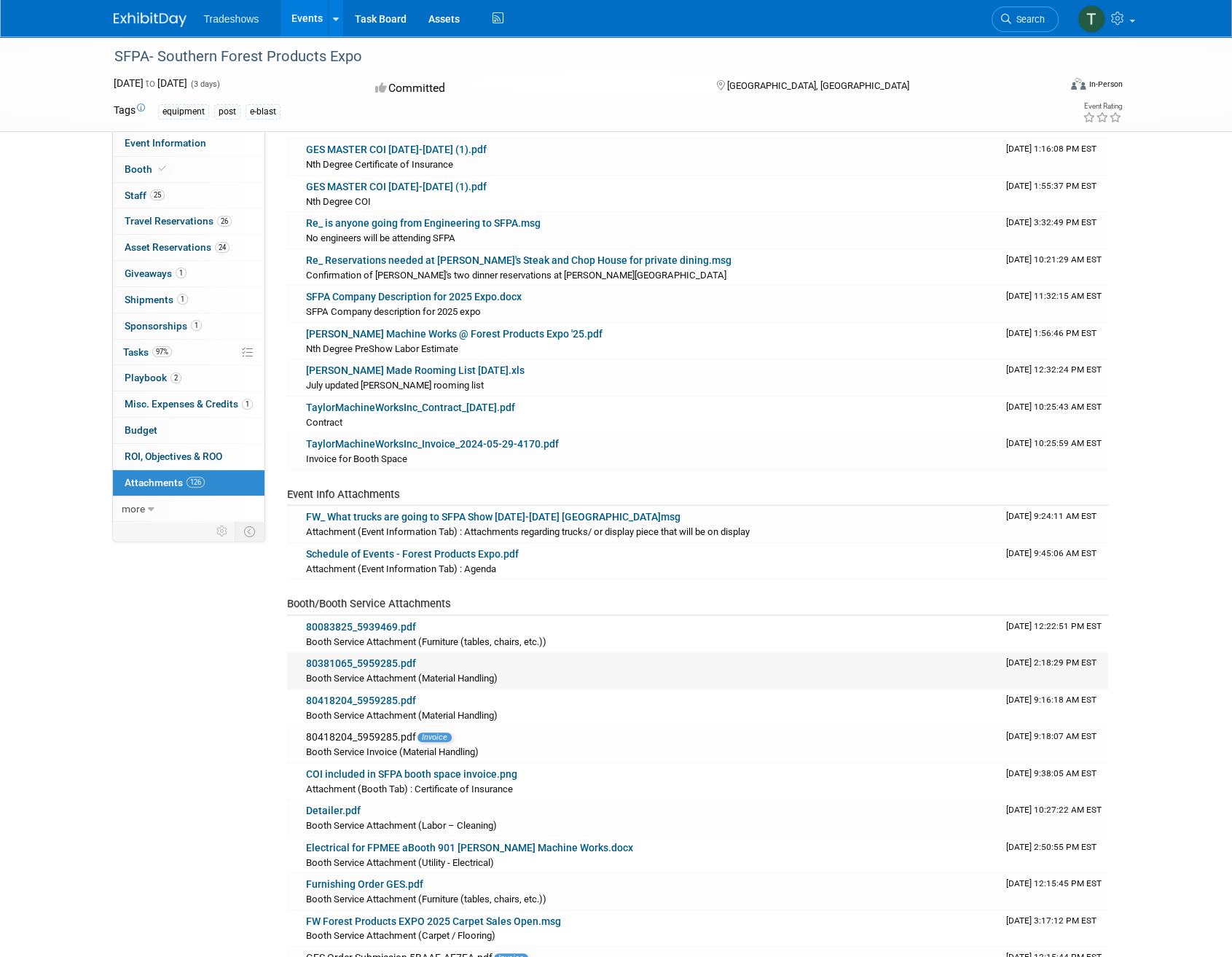
scroll to position [218, 0]
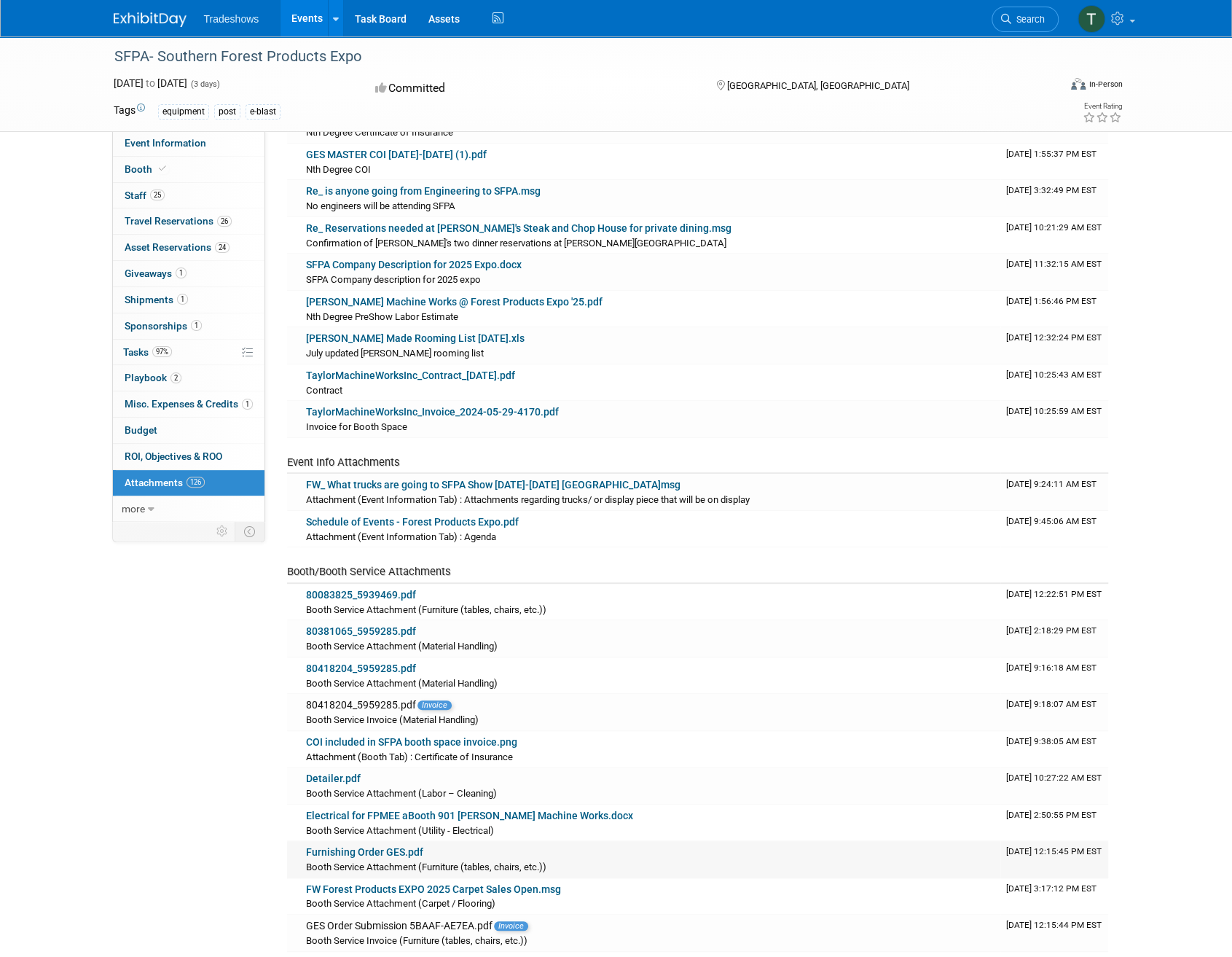
click at [391, 848] on link "Furnishing Order GES.pdf" at bounding box center [364, 851] width 117 height 11
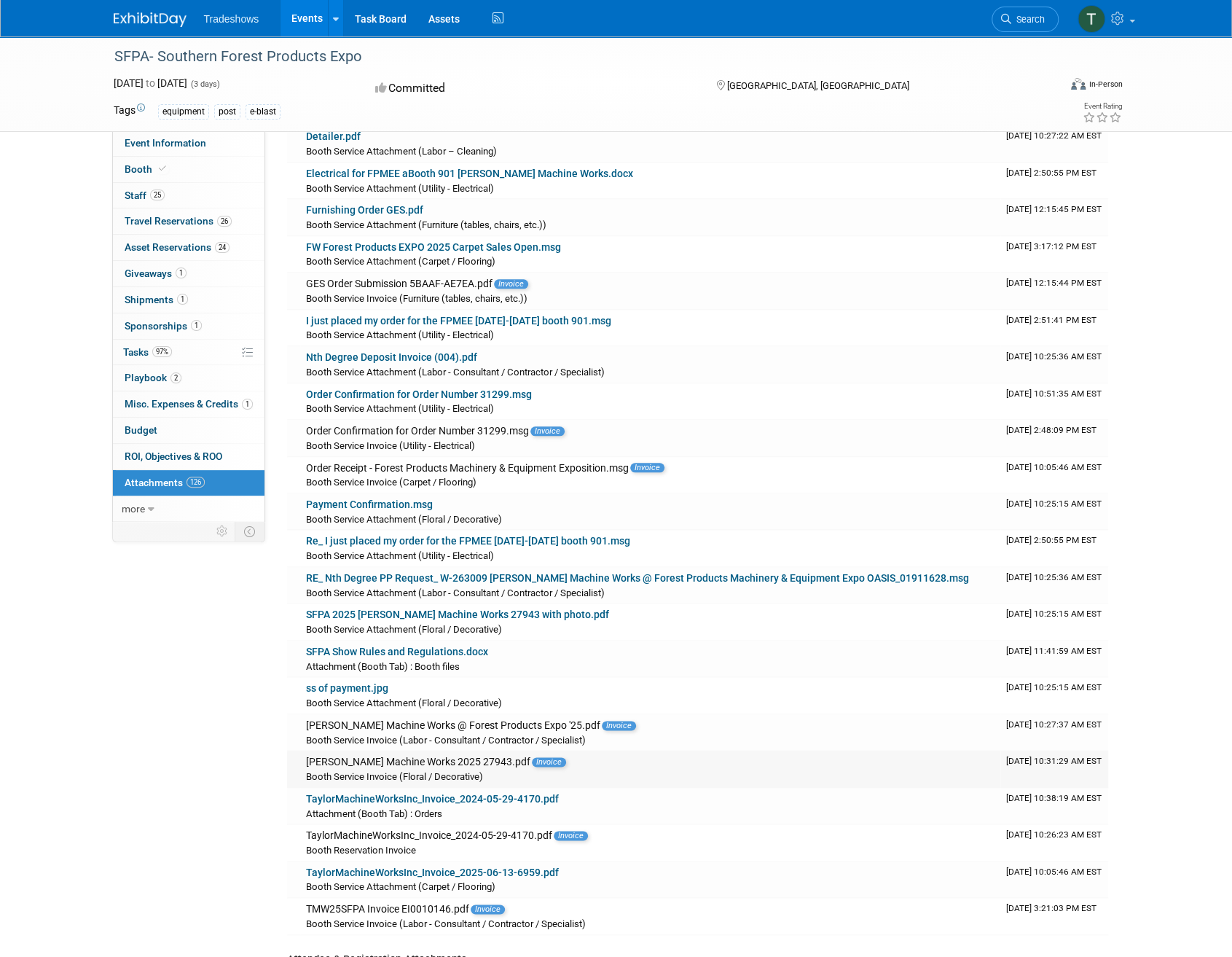
scroll to position [874, 0]
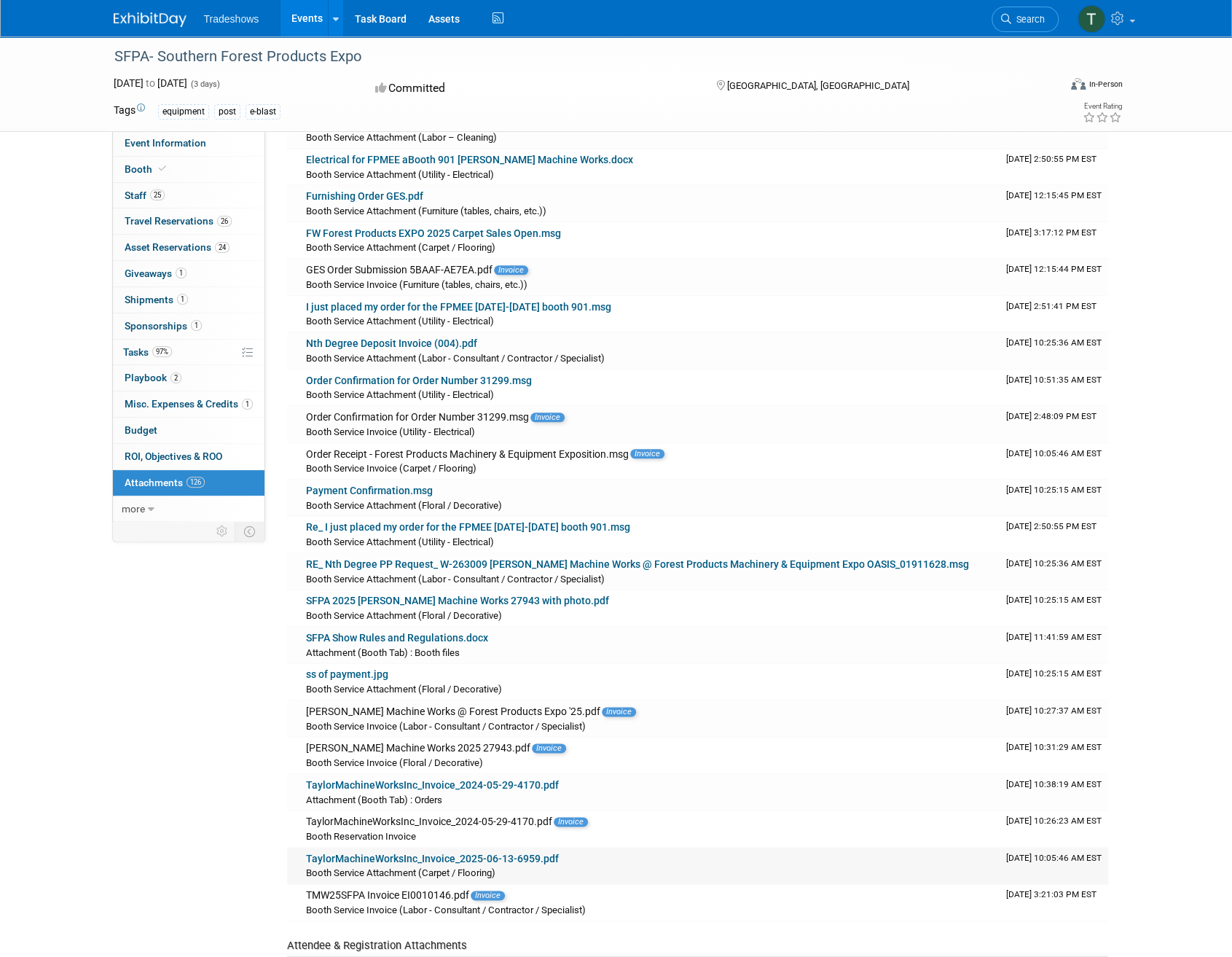
click at [515, 853] on link "TaylorMachineWorksInc_Invoice_2025-06-13-6959.pdf" at bounding box center [432, 858] width 253 height 11
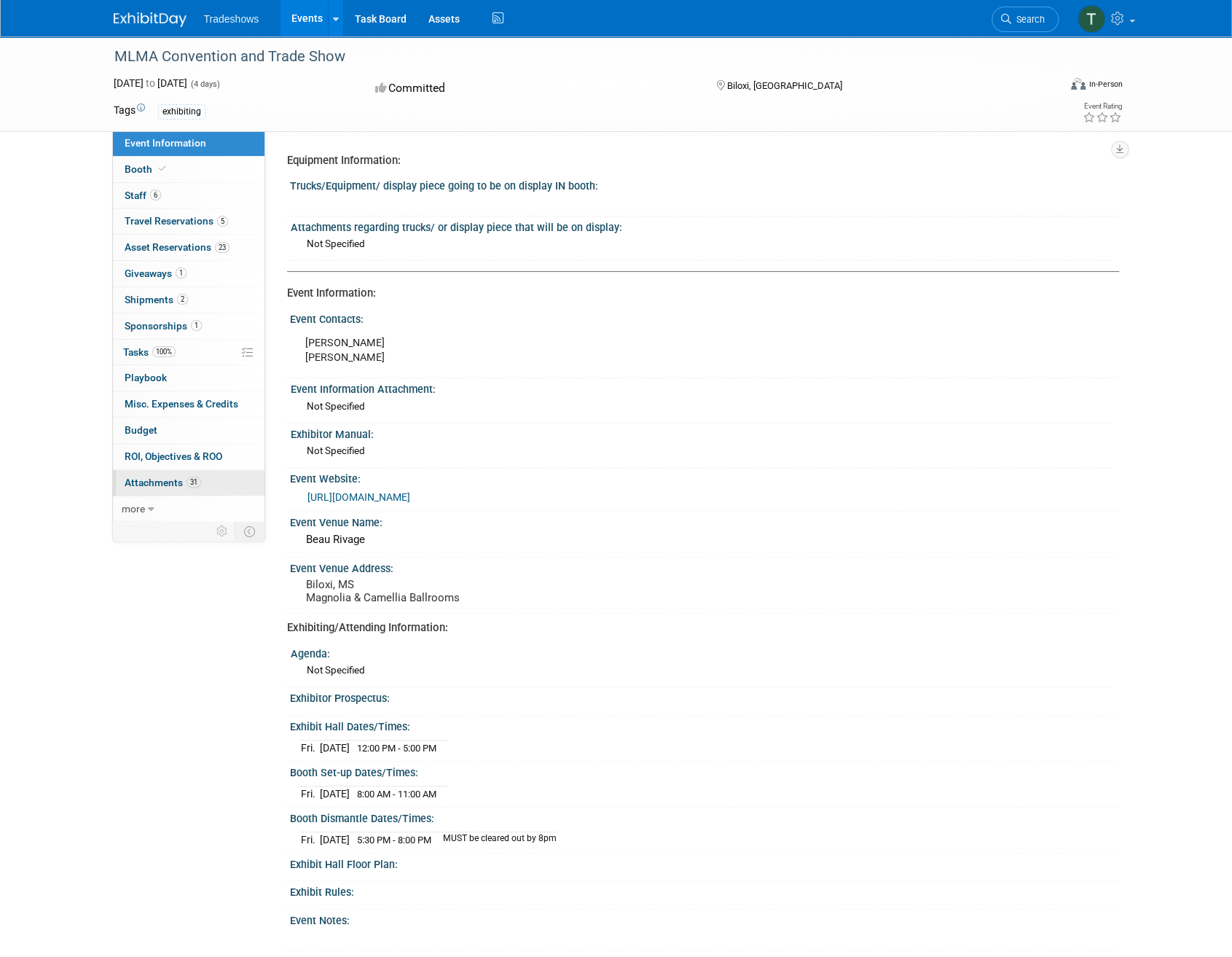
click at [143, 476] on span "Attachments 31" at bounding box center [163, 482] width 77 height 11
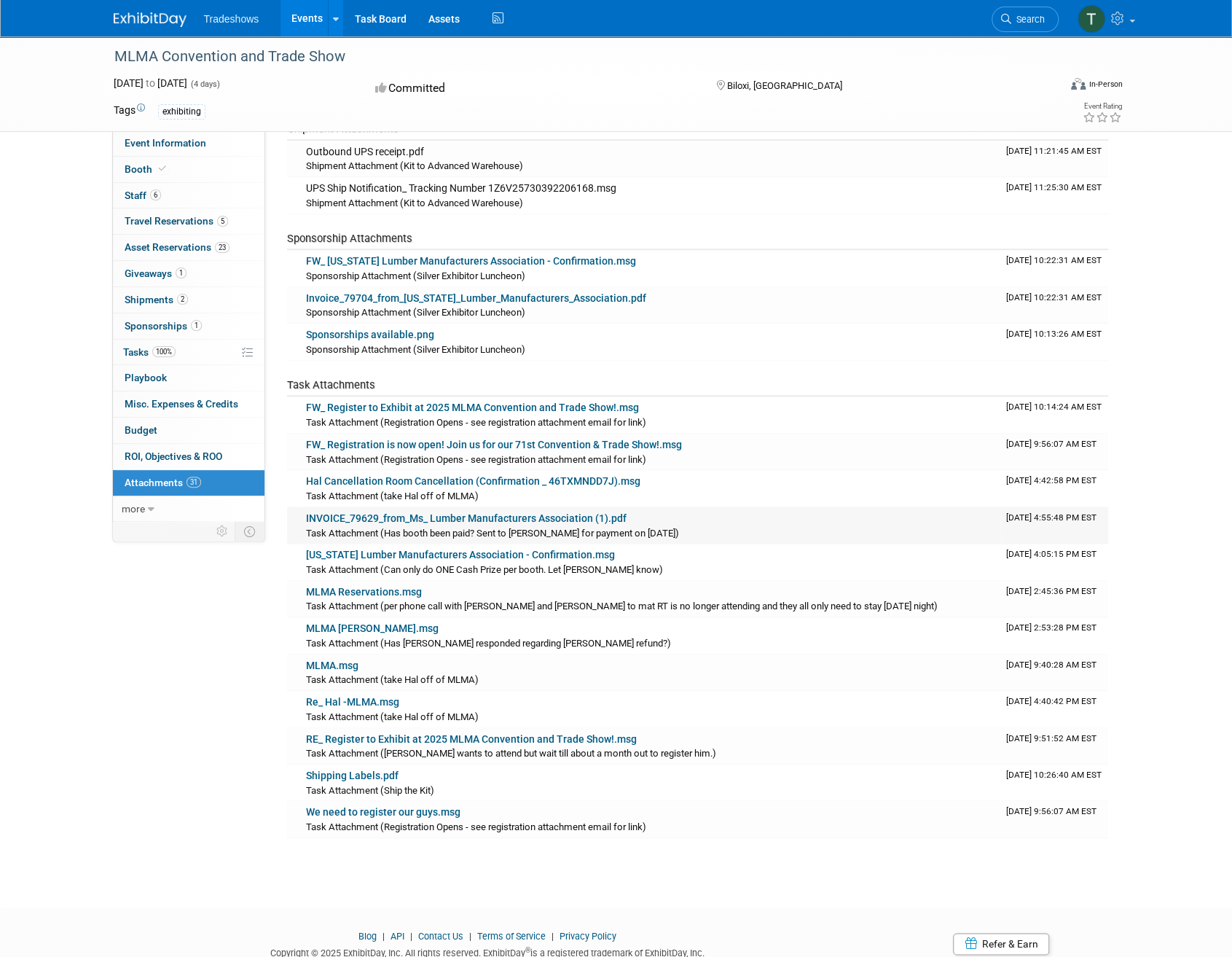
scroll to position [729, 0]
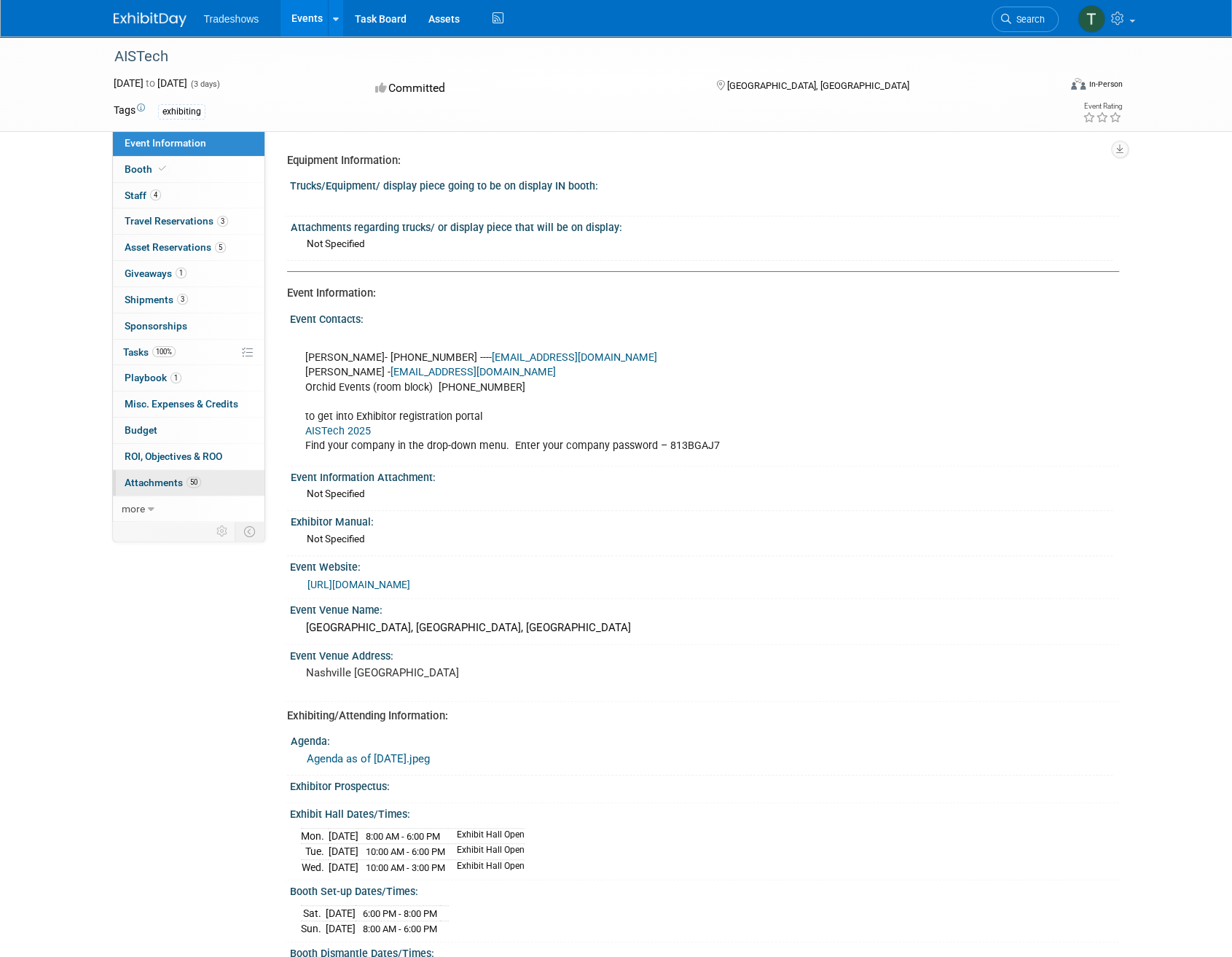
click at [156, 479] on span "Attachments 50" at bounding box center [163, 482] width 77 height 11
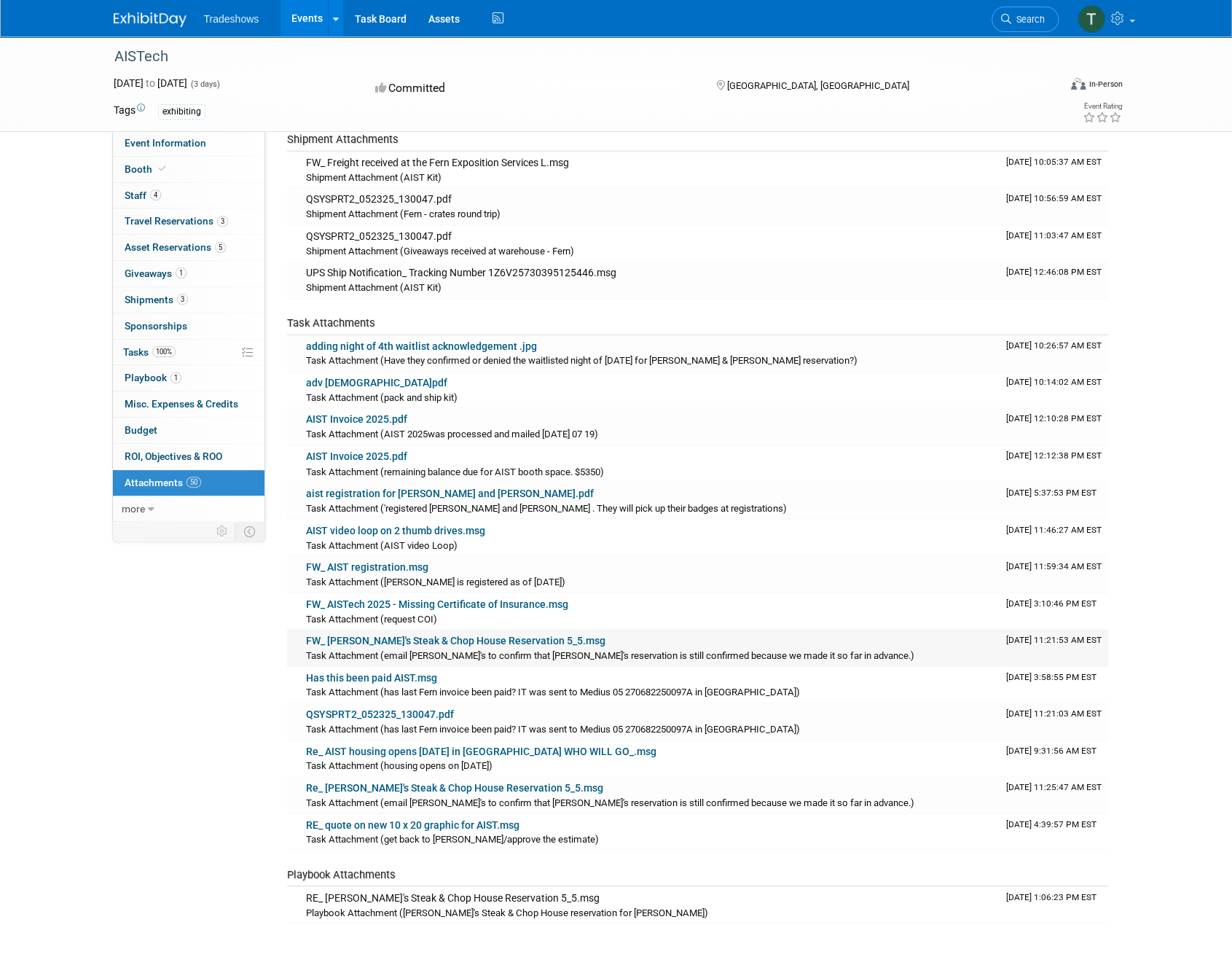
scroll to position [54, 0]
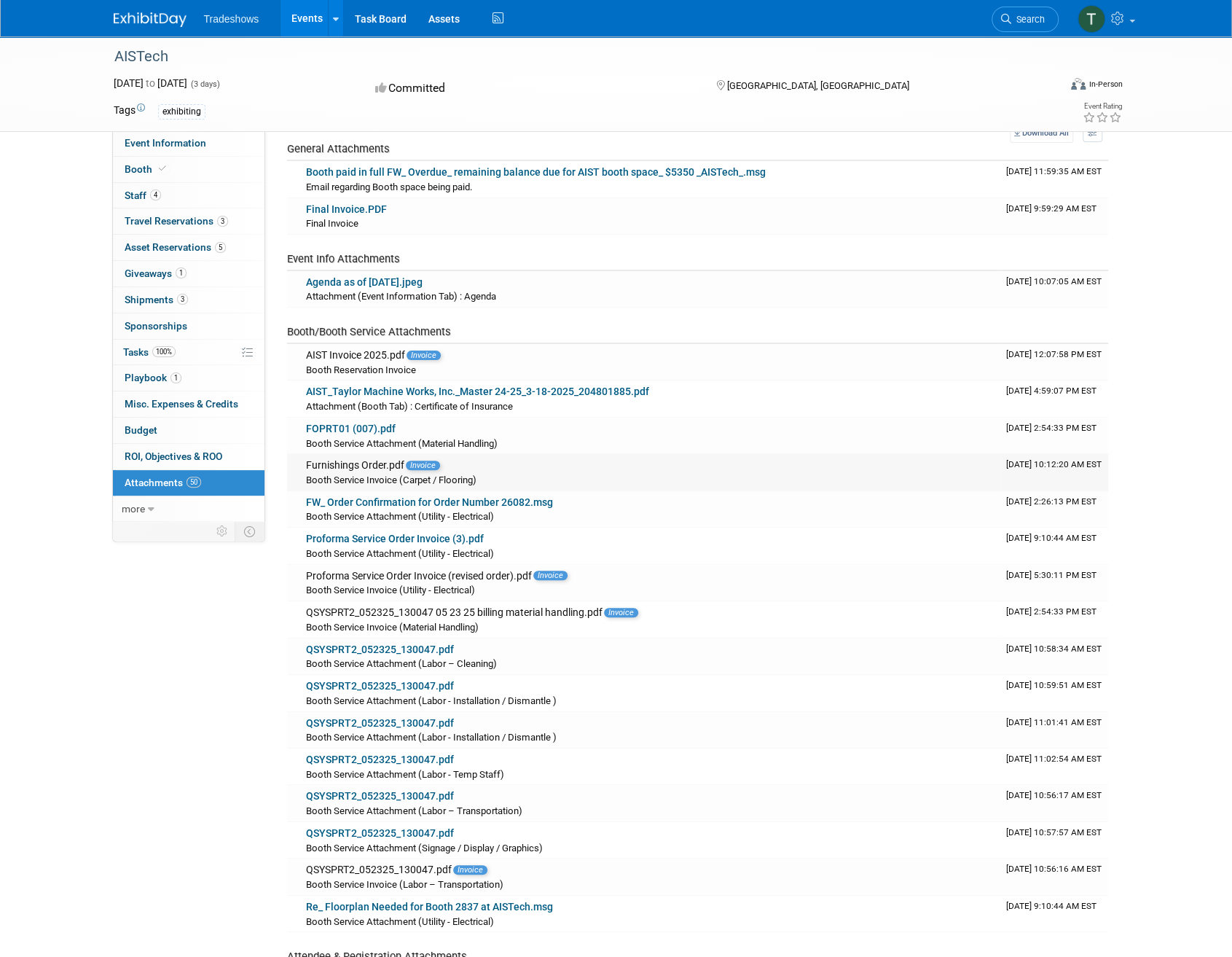
click at [444, 481] on span "Booth Service Invoice (Carpet / Flooring)" at bounding box center [392, 480] width 171 height 11
click at [371, 484] on span "Booth Service Invoice (Carpet / Flooring)" at bounding box center [392, 480] width 171 height 11
click at [410, 463] on span "Invoice" at bounding box center [422, 465] width 34 height 10
click at [354, 467] on div "Furnishings Order.pdf Invoice" at bounding box center [650, 466] width 688 height 13
click at [403, 539] on link "Proforma Service Order Invoice (3).pdf" at bounding box center [395, 538] width 178 height 11
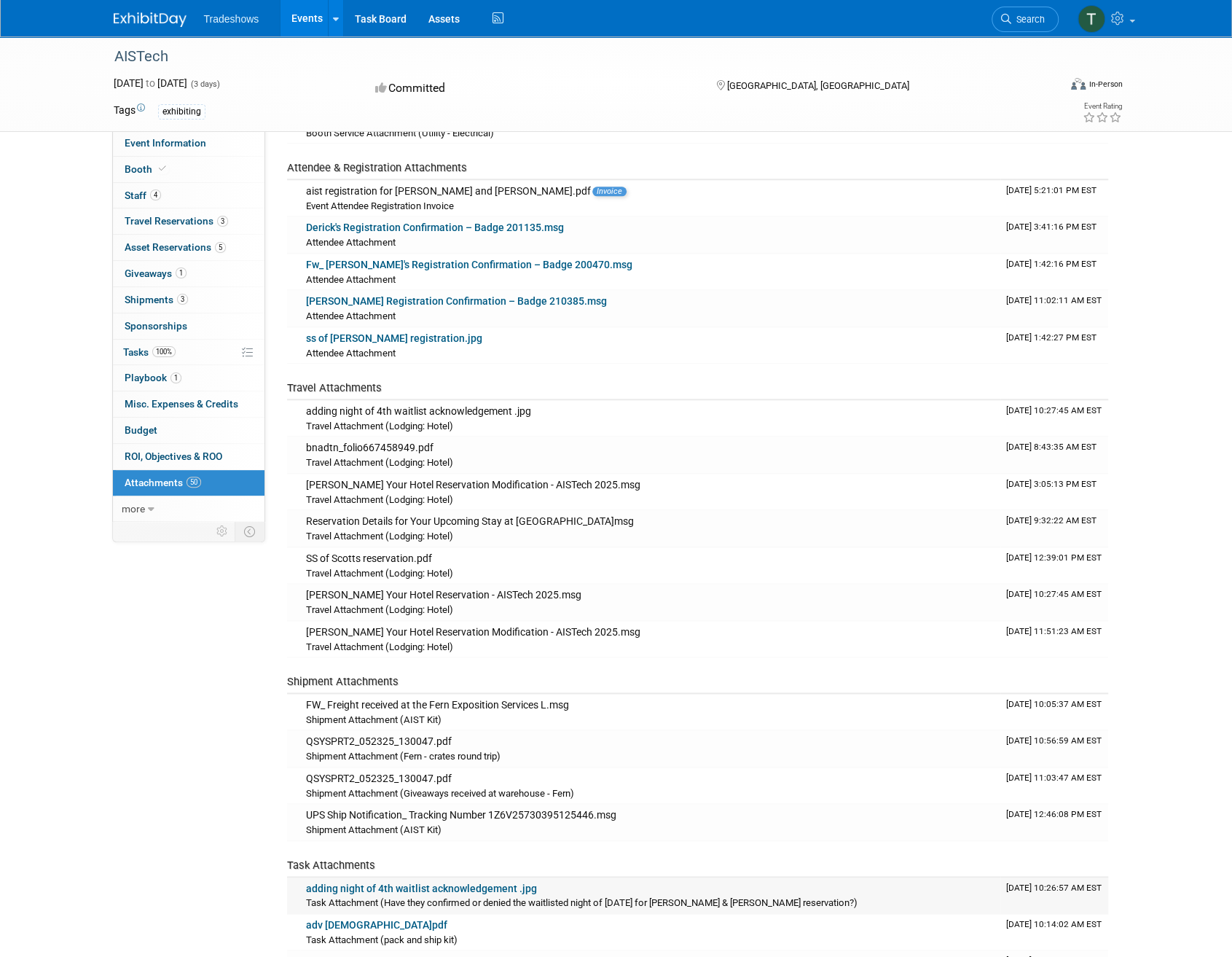
scroll to position [1002, 0]
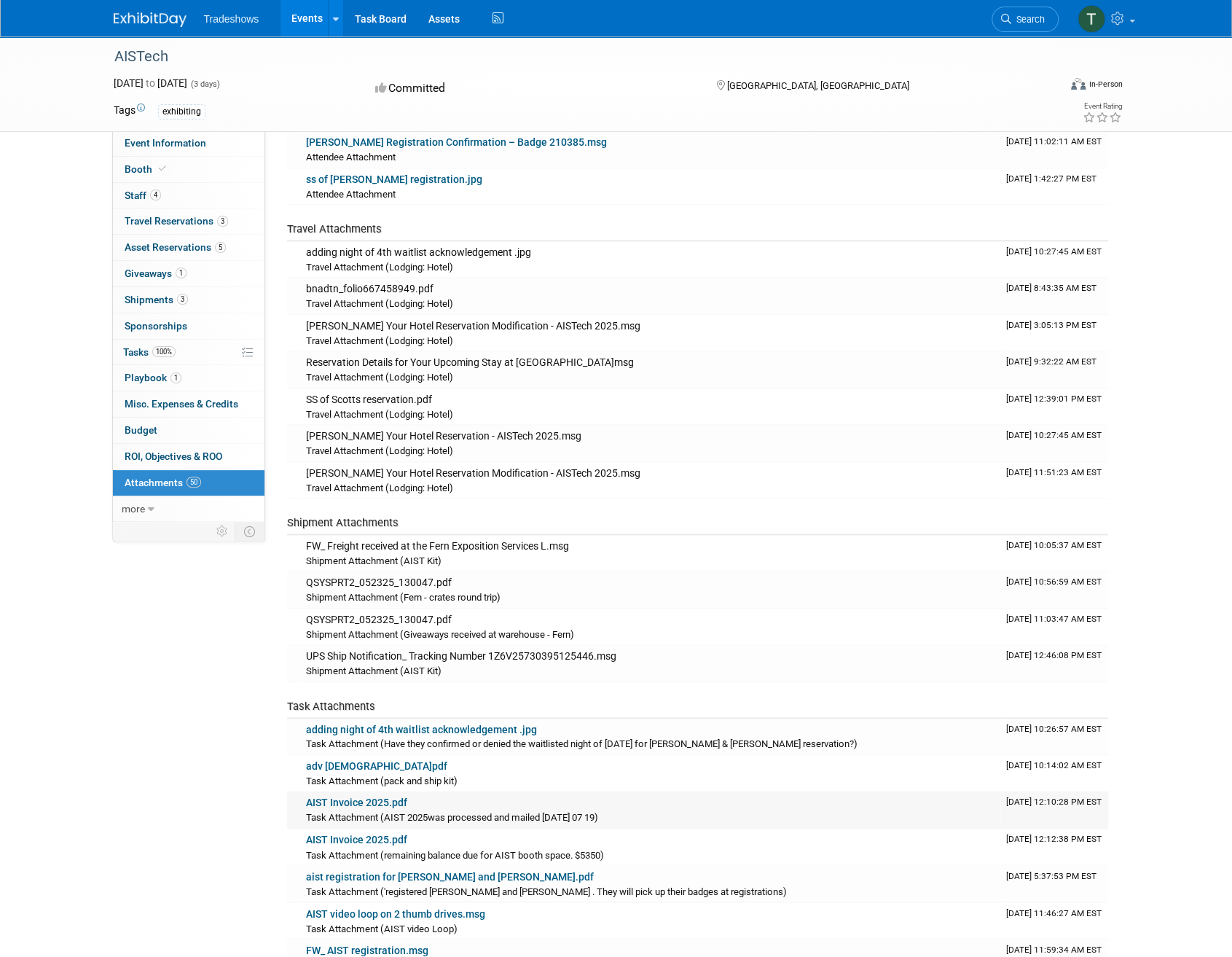
click at [388, 797] on link "AIST Invoice 2025.pdf" at bounding box center [356, 802] width 101 height 11
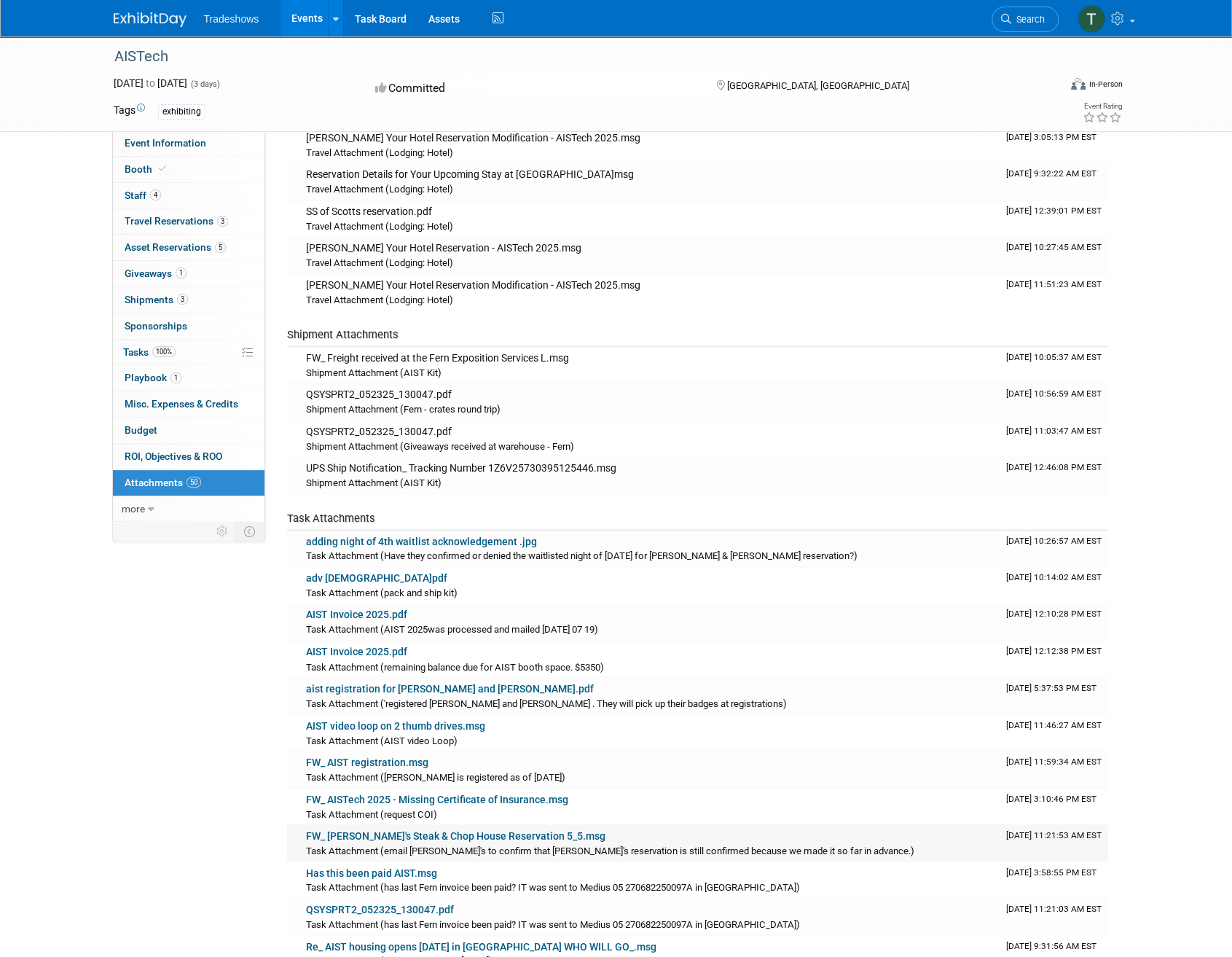
scroll to position [1220, 0]
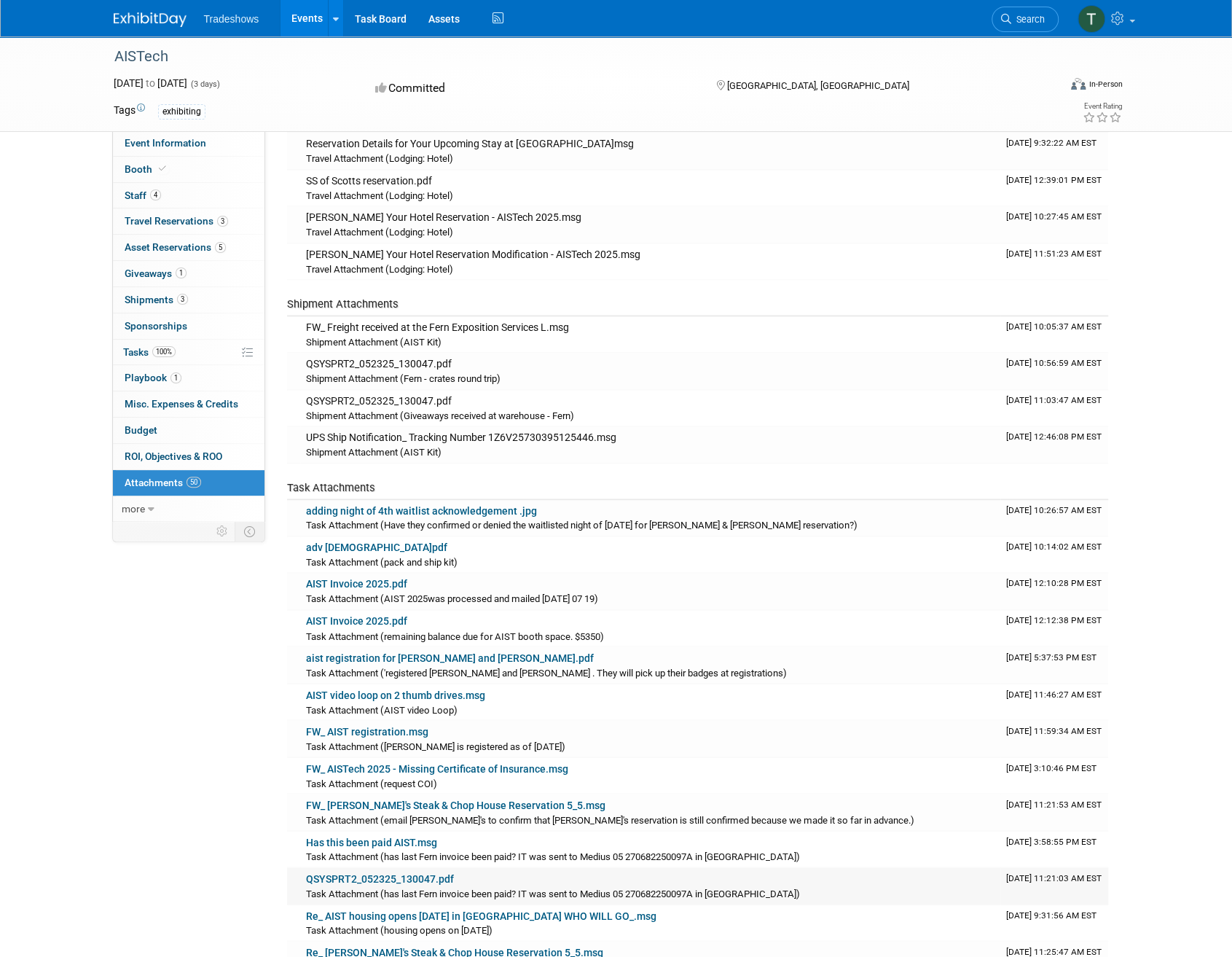
click at [396, 872] on link "QSYSPRT2_052325_130047.pdf" at bounding box center [380, 878] width 148 height 11
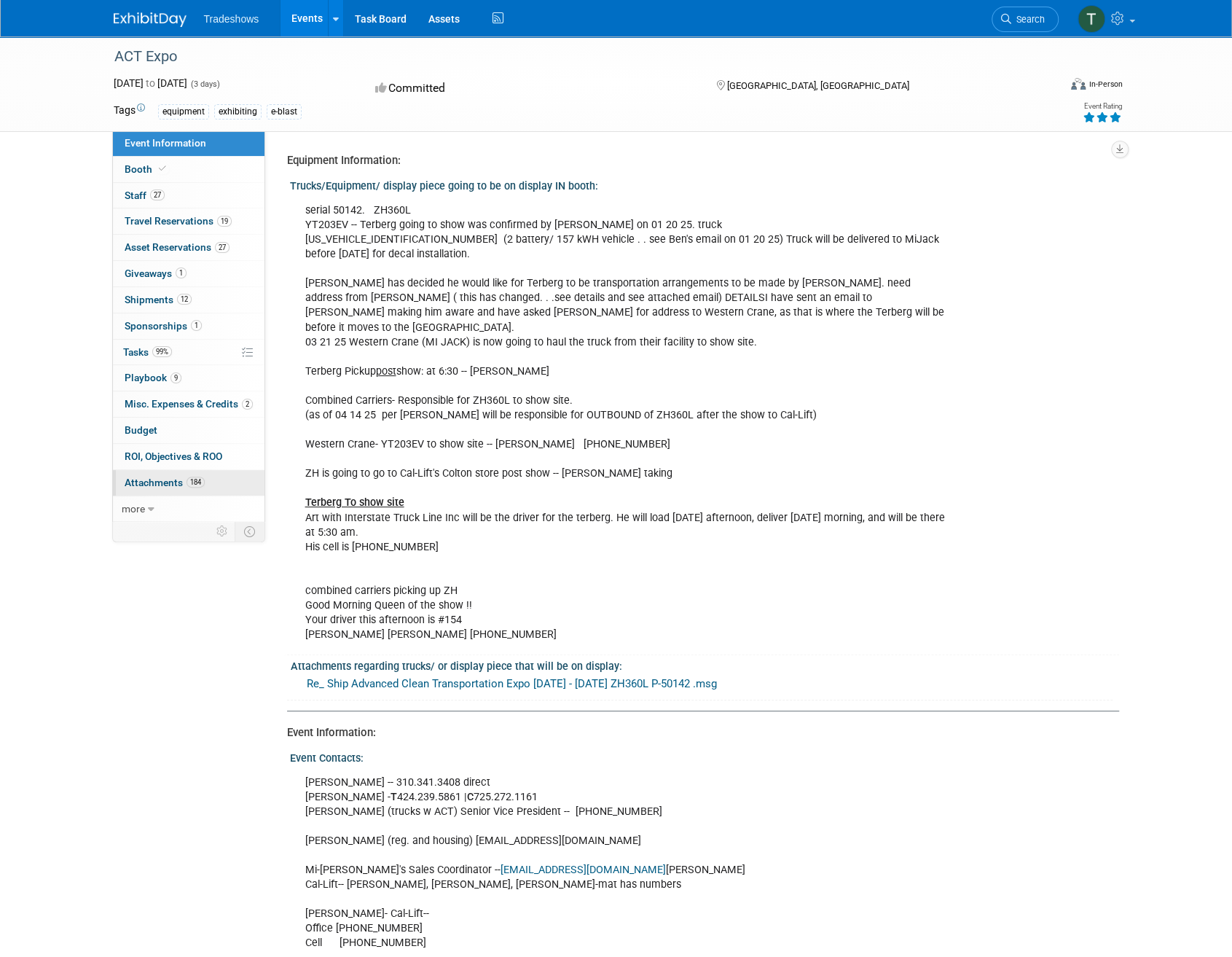
click at [151, 481] on span "Attachments 184" at bounding box center [165, 482] width 80 height 11
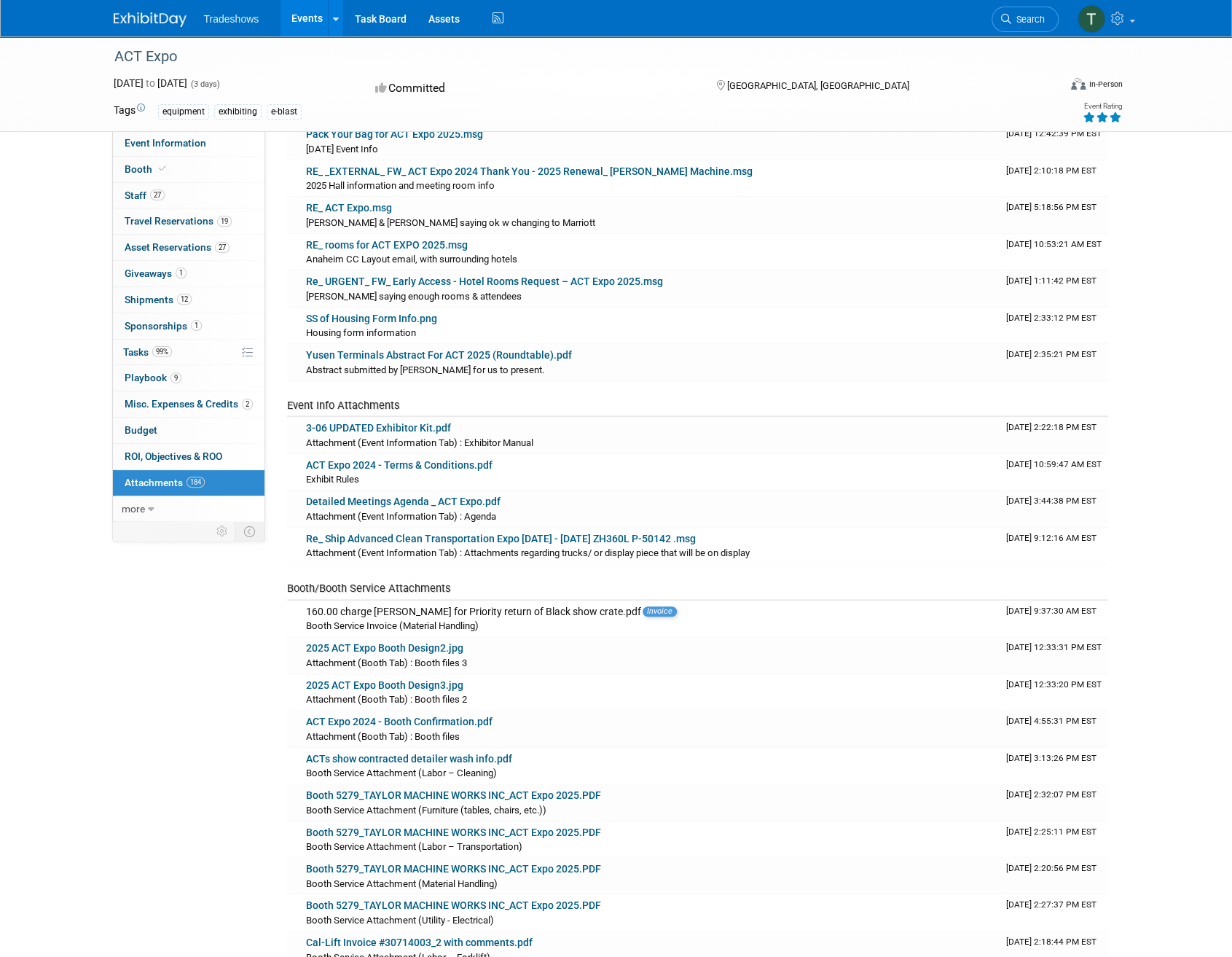
scroll to position [511, 0]
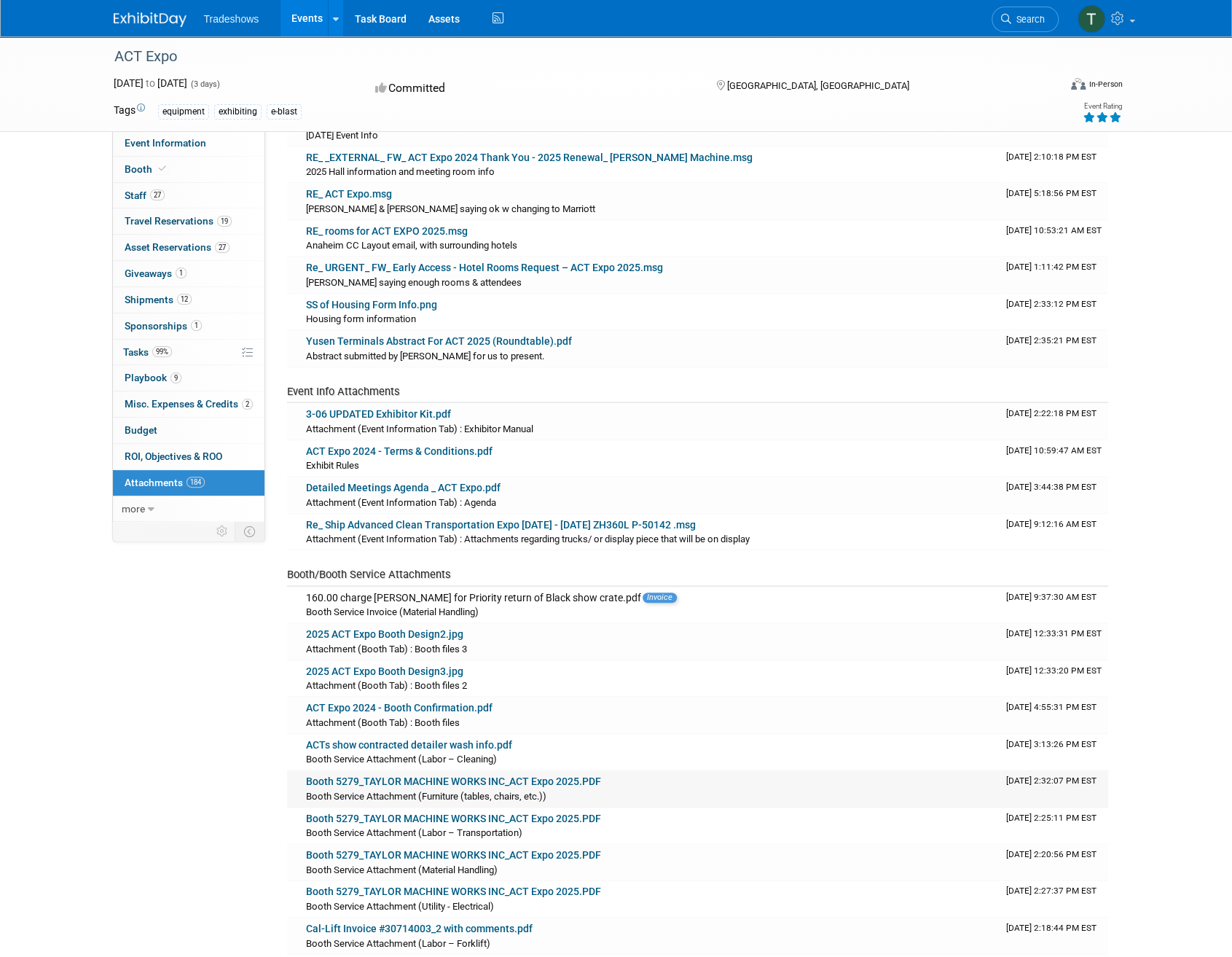
click at [451, 776] on link "Booth 5279_TAYLOR MACHINE WORKS INC_ACT Expo 2025.PDF" at bounding box center [453, 781] width 295 height 11
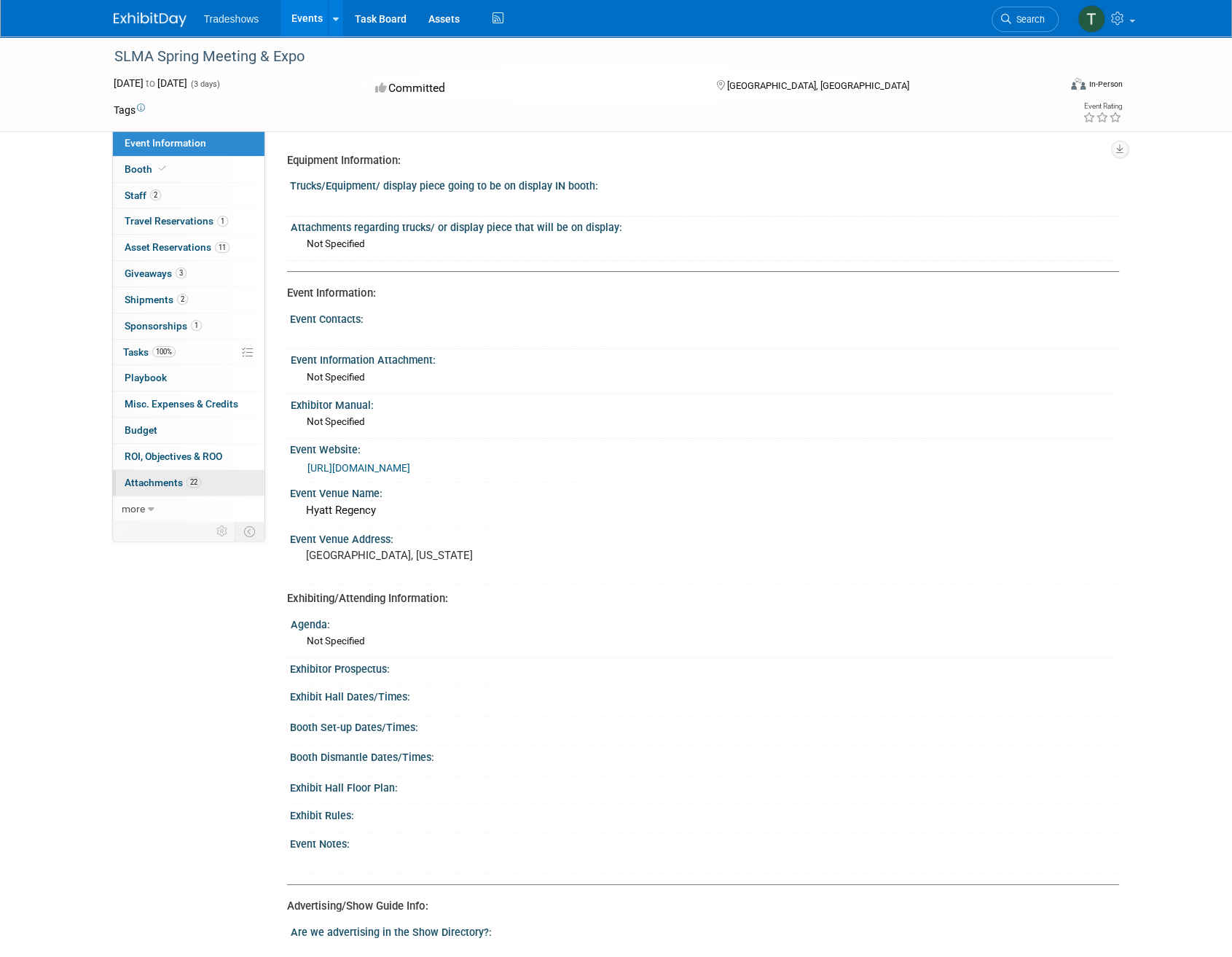
click at [143, 481] on span "Attachments 22" at bounding box center [163, 482] width 77 height 11
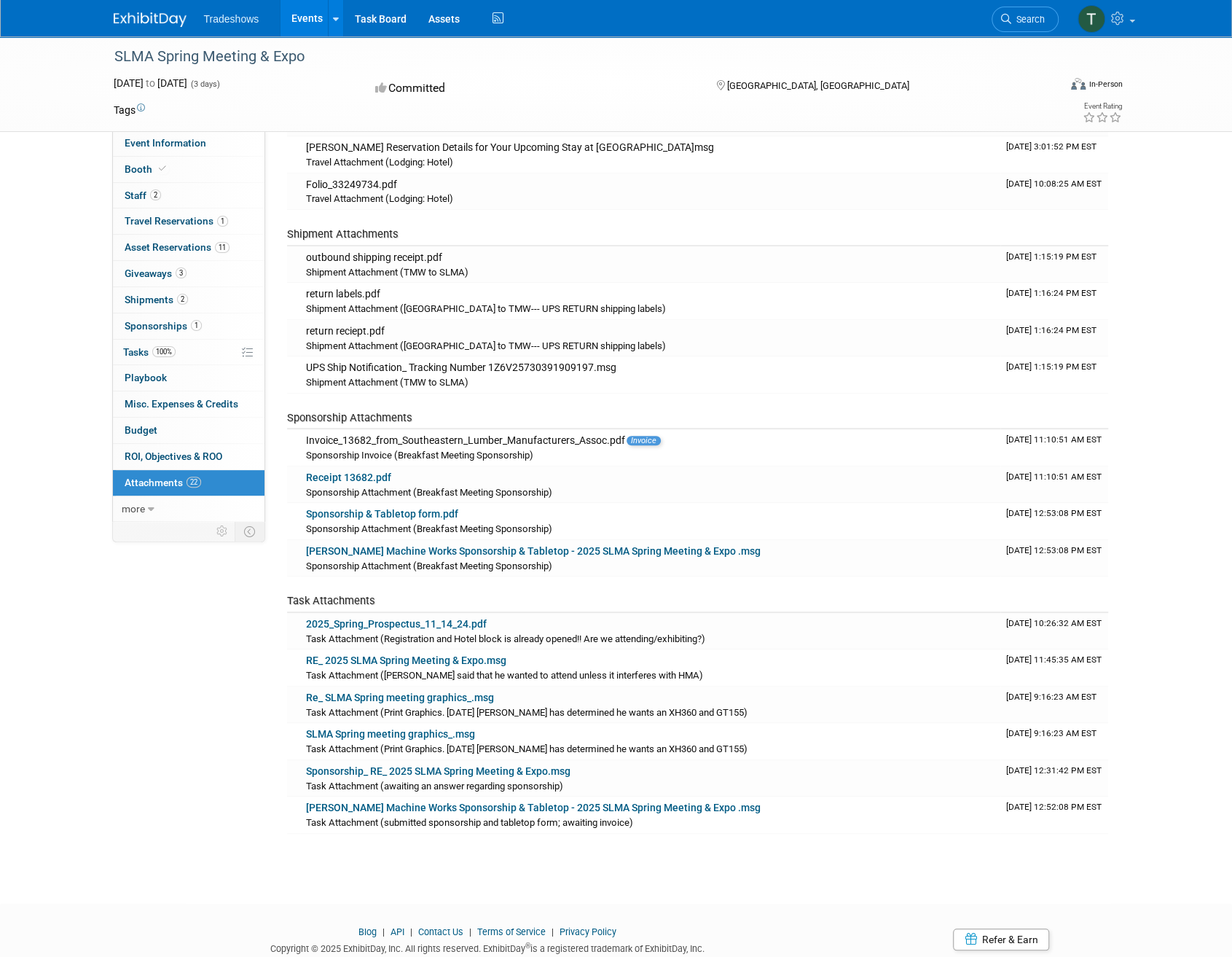
scroll to position [414, 0]
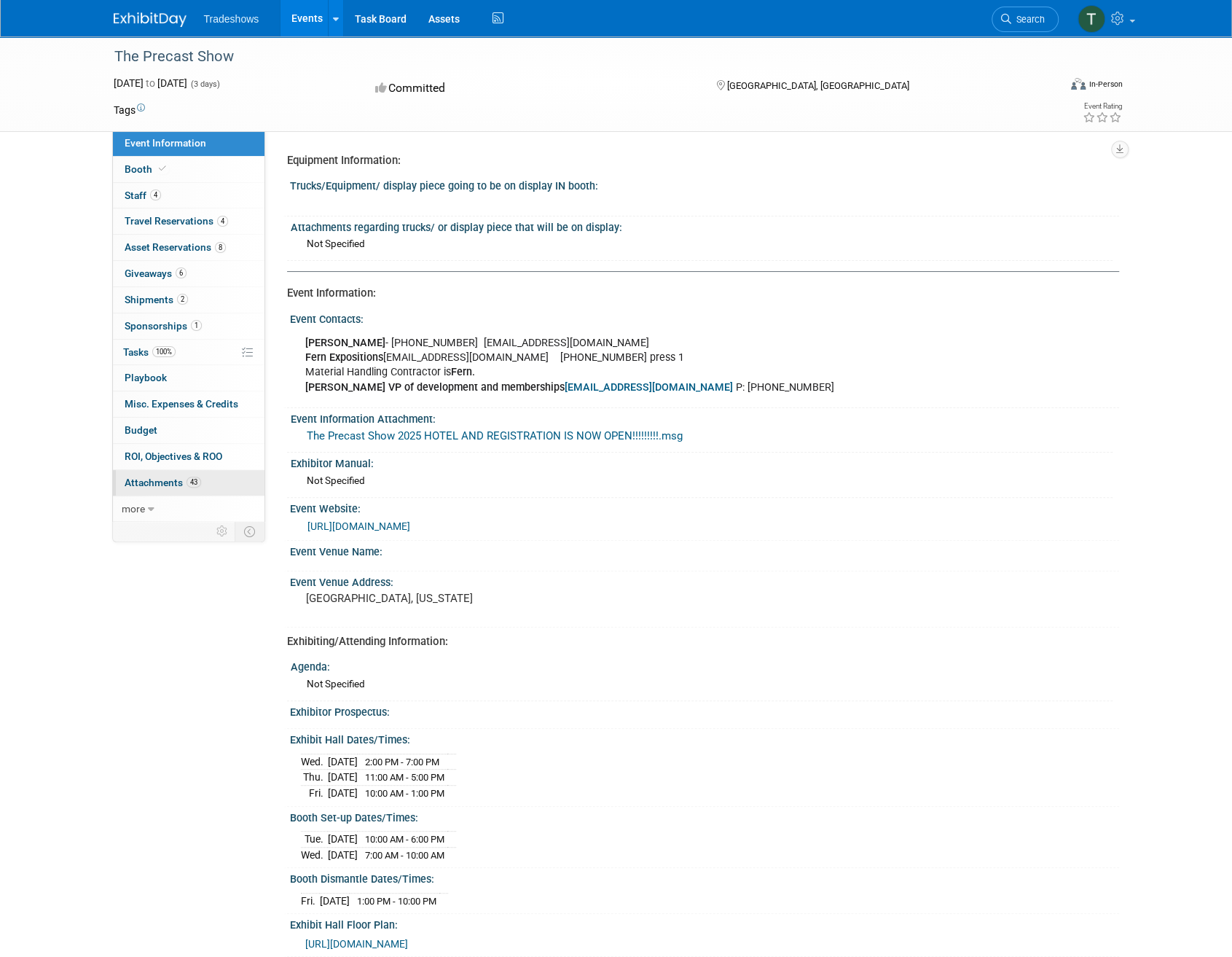
click at [167, 476] on span "Attachments 43" at bounding box center [163, 482] width 77 height 11
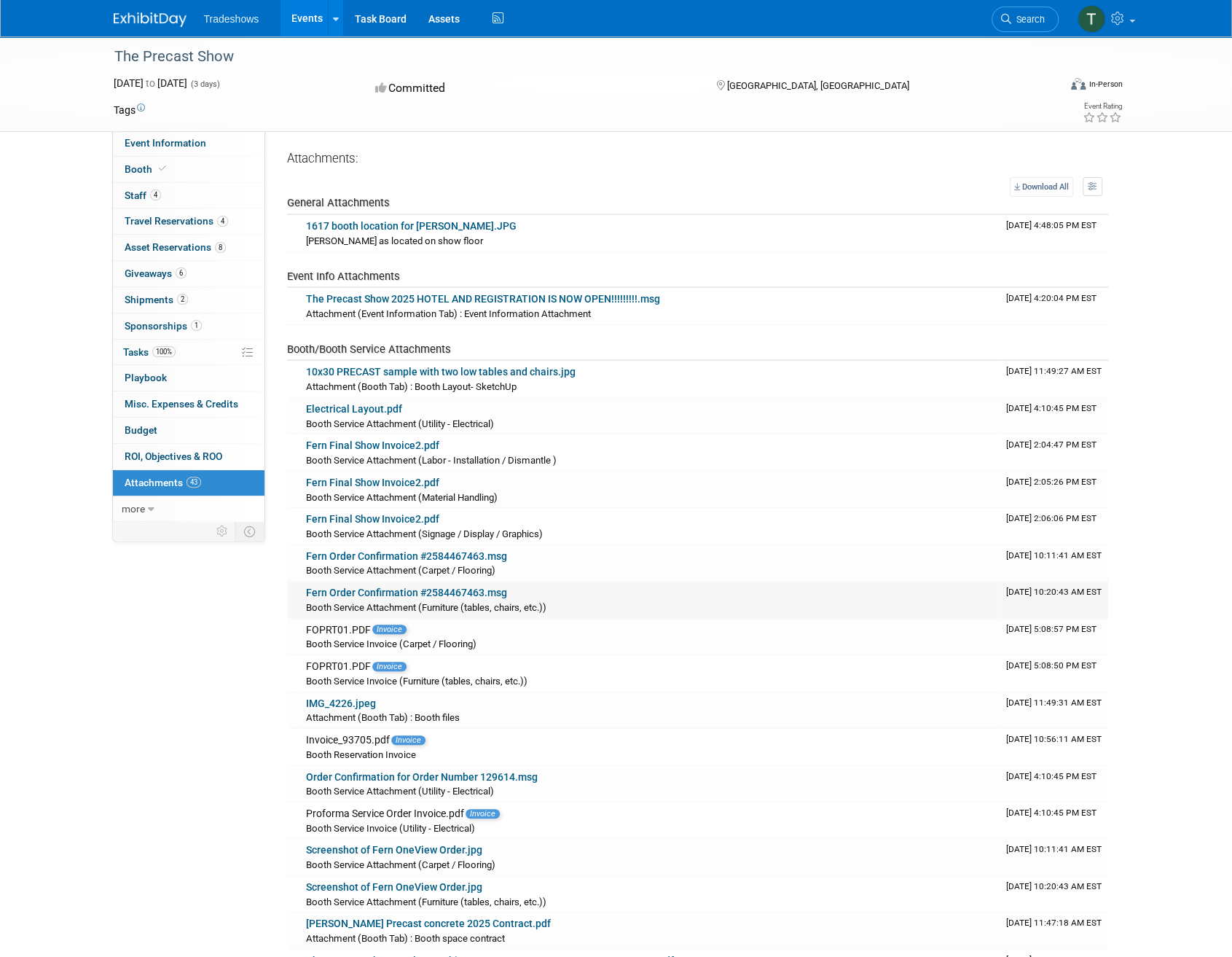
click at [396, 593] on link "Fern Order Confirmation #2584467463.msg" at bounding box center [407, 592] width 202 height 11
